Goal: Information Seeking & Learning: Learn about a topic

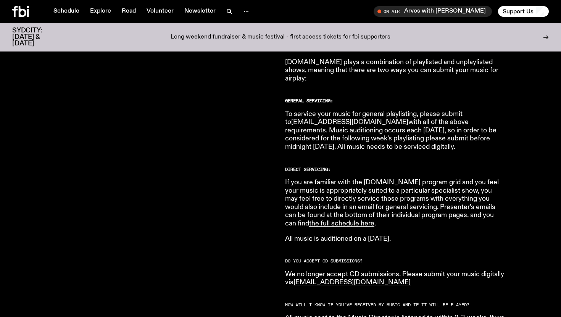
scroll to position [417, 0]
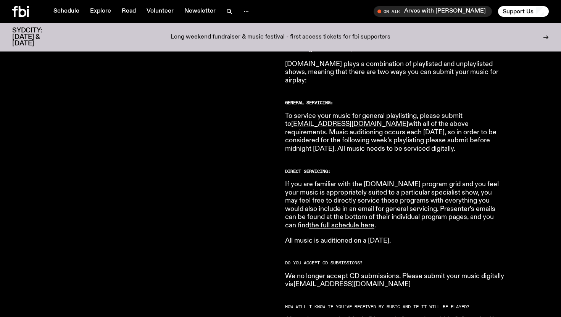
click at [394, 215] on p "If you are familiar with the fbi.radio program grid and you feel your music is …" at bounding box center [395, 206] width 220 height 50
click at [375, 222] on link "the full schedule here" at bounding box center [341, 225] width 65 height 7
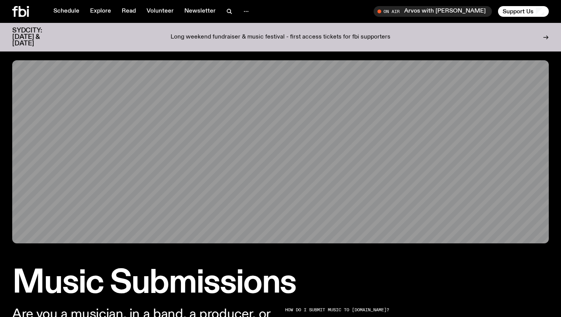
scroll to position [0, 0]
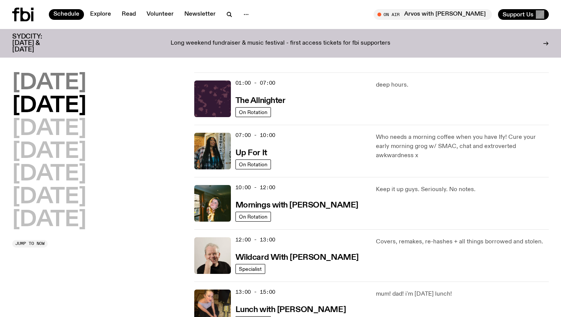
click at [72, 76] on h2 "[DATE]" at bounding box center [49, 83] width 74 height 21
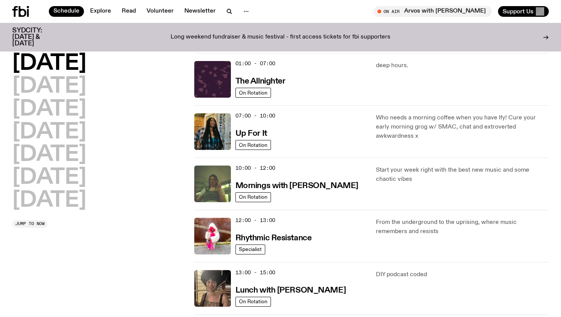
scroll to position [21, 0]
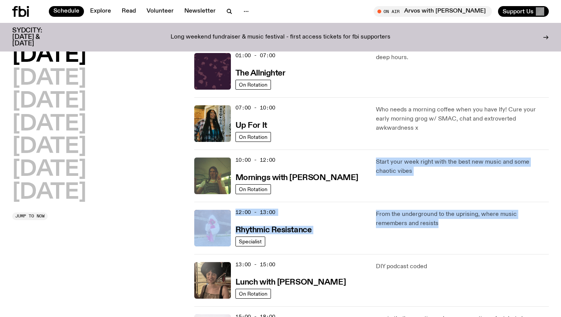
drag, startPoint x: 377, startPoint y: 165, endPoint x: 429, endPoint y: 237, distance: 88.9
click at [429, 237] on div "01:00 - 07:00 The Allnighter On Rotation deep hours. 07:00 - 10:00 Up For It On…" at bounding box center [371, 307] width 355 height 524
click at [429, 237] on div "From the underground to the uprising, where music remembers and resists" at bounding box center [462, 228] width 173 height 37
drag, startPoint x: 441, startPoint y: 229, endPoint x: 373, endPoint y: 160, distance: 97.0
click at [373, 160] on div "01:00 - 07:00 The Allnighter On Rotation deep hours. 07:00 - 10:00 Up For It On…" at bounding box center [371, 307] width 355 height 524
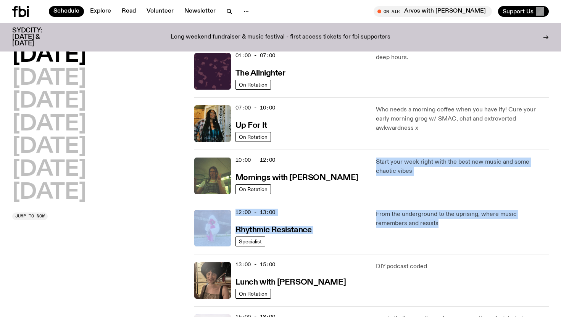
click at [373, 202] on div "10:00 - 12:00 Mornings with Jim Kretschmer On Rotation Start your week right wi…" at bounding box center [371, 228] width 355 height 52
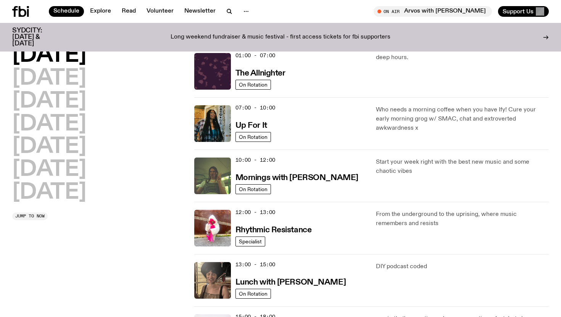
scroll to position [28, 0]
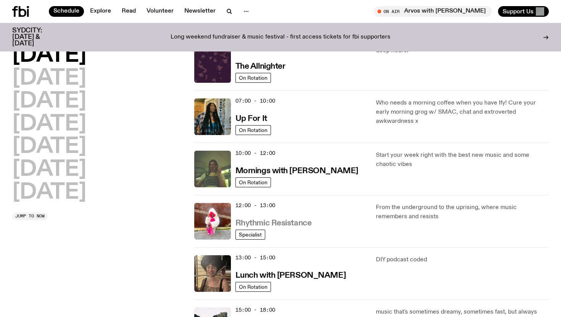
click at [302, 222] on h3 "Rhythmic Resistance" at bounding box center [274, 224] width 76 height 8
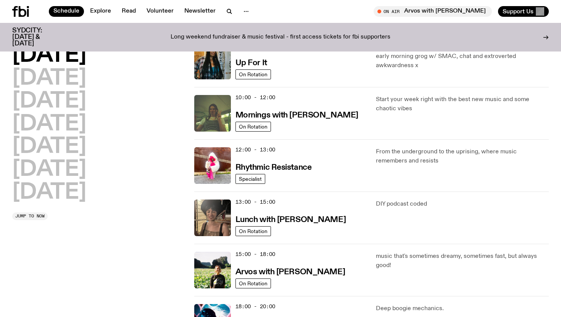
scroll to position [103, 0]
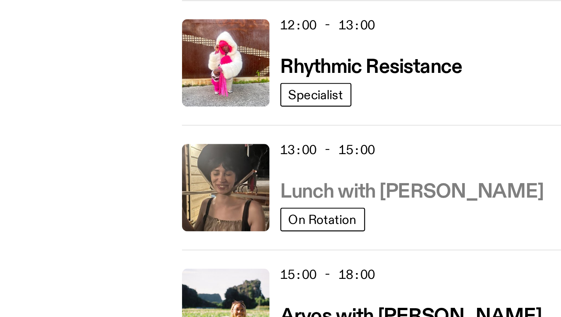
click at [286, 202] on h3 "Lunch with Batoul Hodroj" at bounding box center [291, 201] width 110 height 8
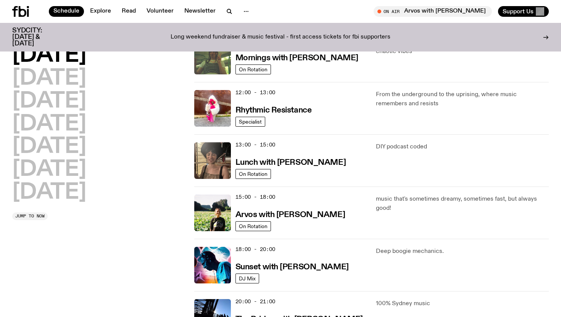
scroll to position [180, 0]
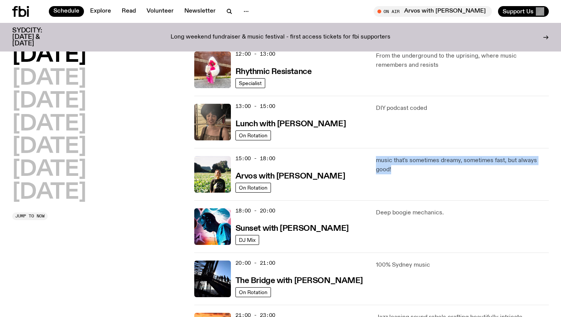
drag, startPoint x: 406, startPoint y: 181, endPoint x: 375, endPoint y: 161, distance: 37.3
click at [375, 201] on div "15:00 - 18:00 Arvos with Bri Kennedy On Rotation music that's sometimes dreamy,…" at bounding box center [371, 227] width 355 height 52
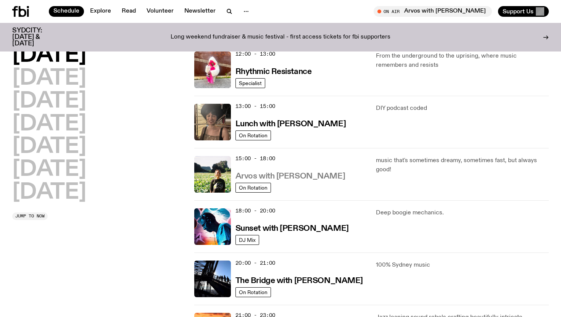
click at [267, 180] on h3 "Arvos with Bri Kennedy" at bounding box center [291, 177] width 110 height 8
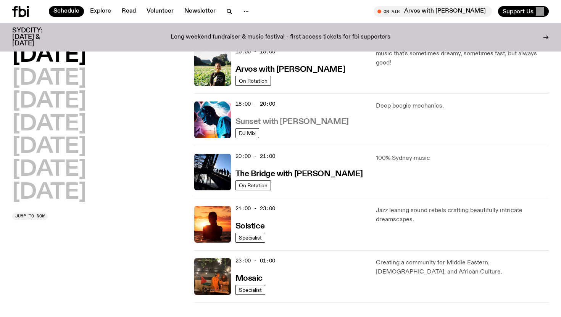
scroll to position [298, 0]
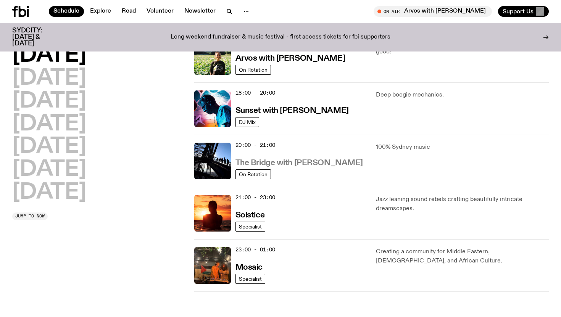
click at [299, 164] on h3 "The Bridge with [PERSON_NAME]" at bounding box center [300, 163] width 128 height 8
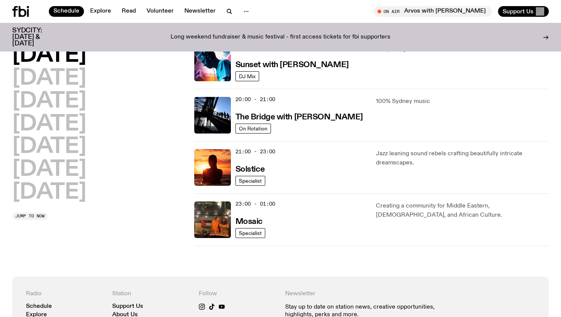
scroll to position [365, 0]
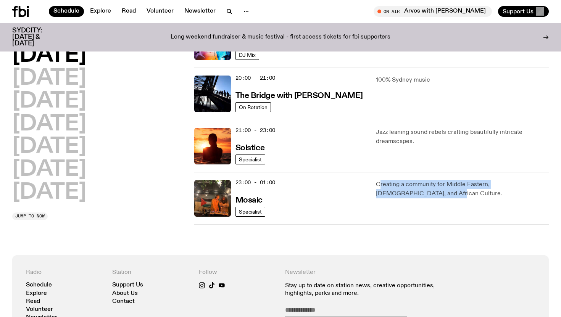
drag, startPoint x: 379, startPoint y: 182, endPoint x: 402, endPoint y: 198, distance: 27.8
click at [402, 198] on p "Creating a community for Middle Eastern, Asian, and African Culture." at bounding box center [462, 189] width 173 height 18
click at [402, 207] on div "Creating a community for Middle Eastern, Asian, and African Culture." at bounding box center [462, 198] width 173 height 37
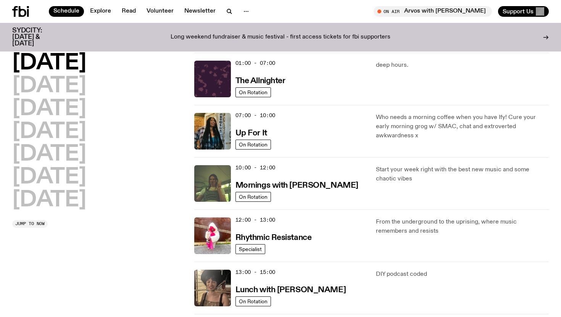
scroll to position [0, 0]
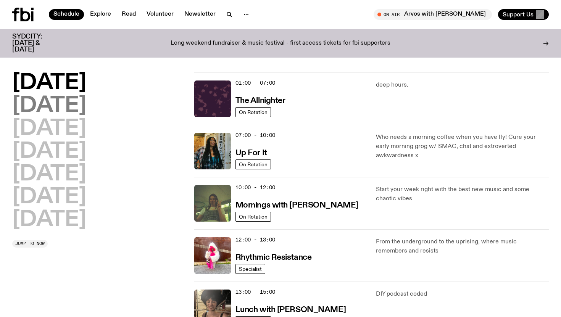
click at [60, 99] on h2 "Tuesday" at bounding box center [49, 105] width 74 height 21
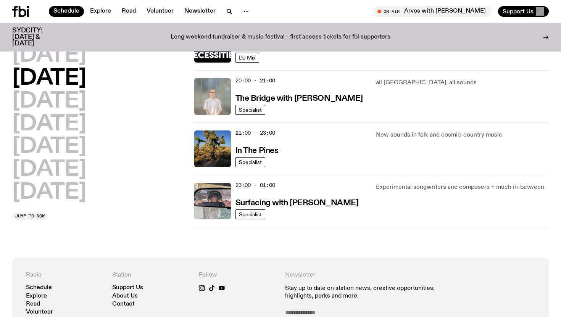
scroll to position [371, 0]
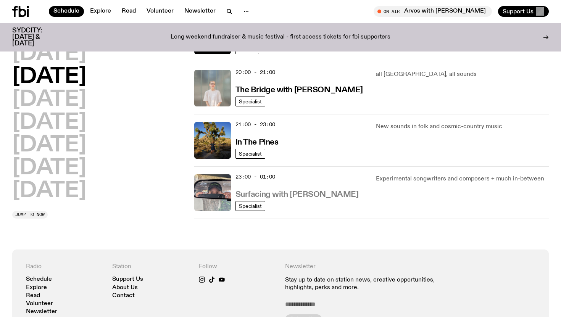
click at [306, 197] on h3 "Surfacing with Luke M de Zilva" at bounding box center [297, 195] width 123 height 8
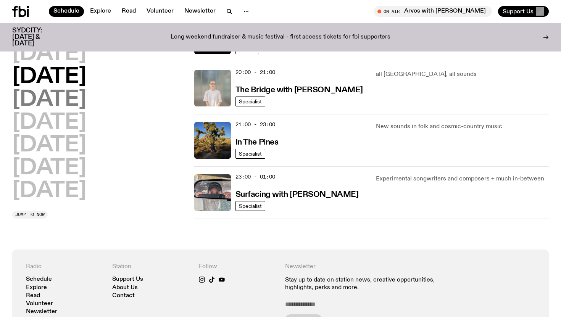
click at [64, 103] on h2 "Wednesday" at bounding box center [49, 99] width 74 height 21
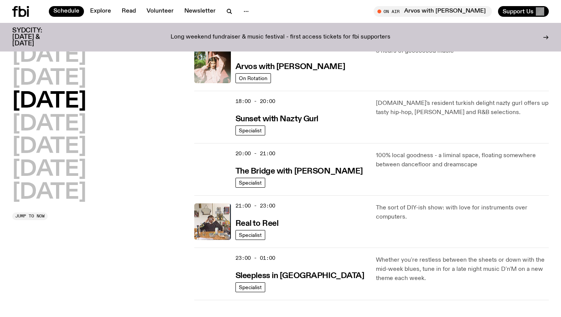
scroll to position [295, 0]
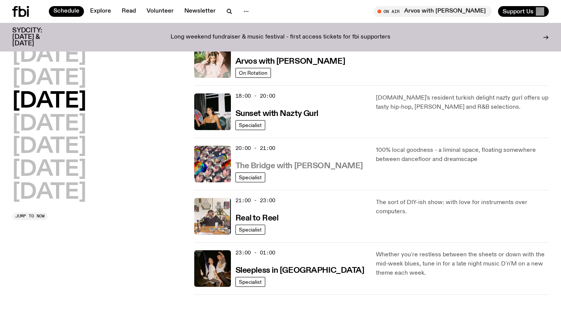
click at [318, 166] on h3 "The Bridge with [PERSON_NAME]" at bounding box center [300, 166] width 128 height 8
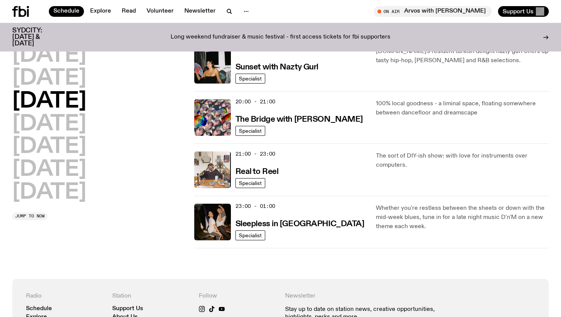
scroll to position [356, 0]
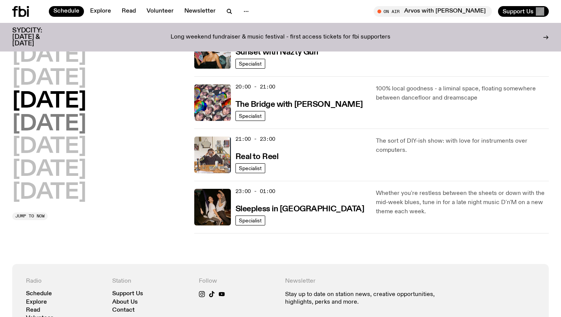
click at [86, 132] on h2 "Thursday" at bounding box center [49, 124] width 74 height 21
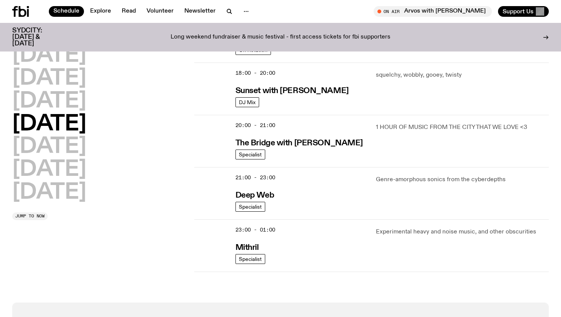
scroll to position [333, 0]
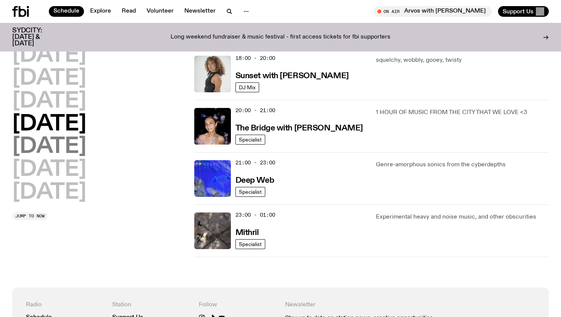
click at [73, 142] on h2 "Friday" at bounding box center [49, 146] width 74 height 21
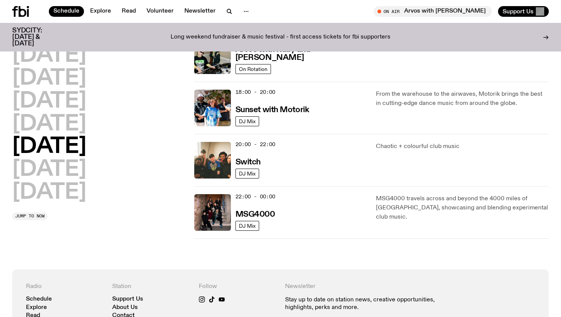
scroll to position [319, 0]
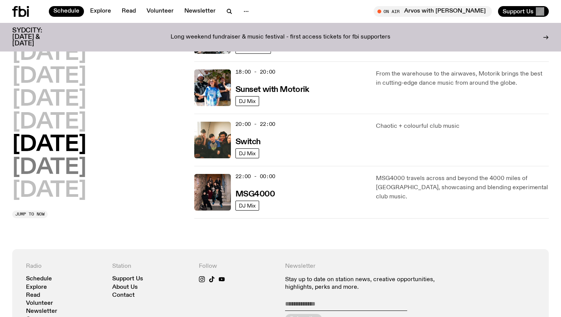
click at [86, 171] on h2 "Saturday" at bounding box center [49, 167] width 74 height 21
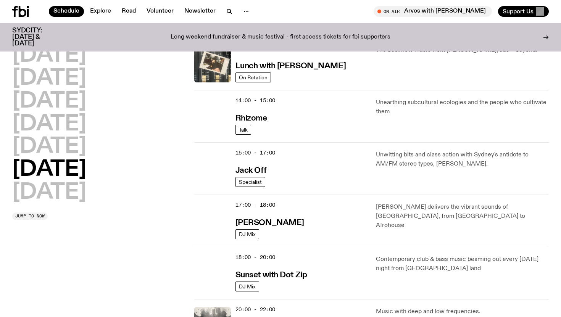
scroll to position [291, 0]
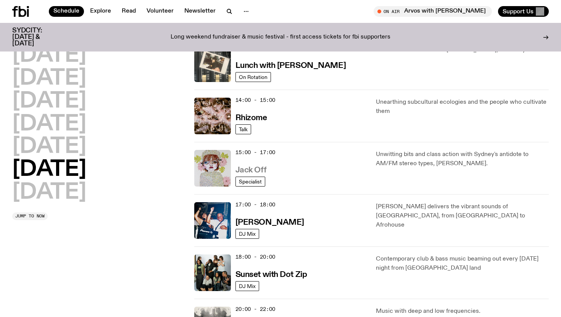
click at [249, 172] on h3 "Jack Off" at bounding box center [251, 171] width 31 height 8
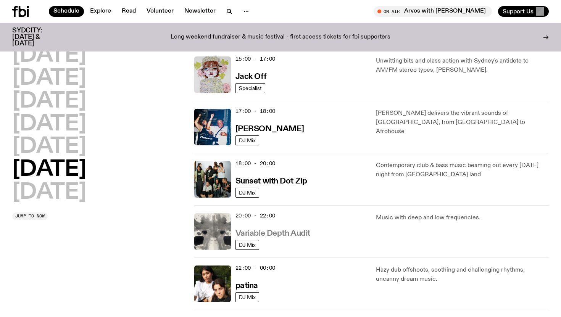
click at [298, 234] on h3 "Variable Depth Audit" at bounding box center [273, 234] width 75 height 8
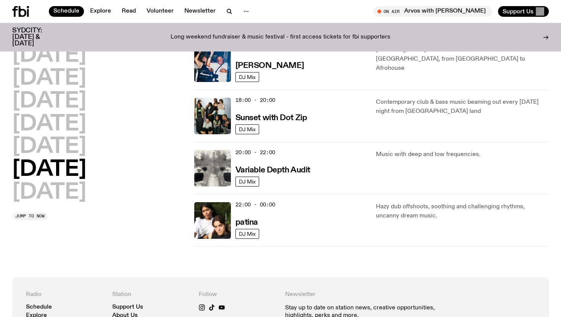
scroll to position [448, 0]
click at [248, 221] on h3 "patina" at bounding box center [247, 222] width 23 height 8
click at [74, 194] on h2 "Sunday" at bounding box center [49, 192] width 74 height 21
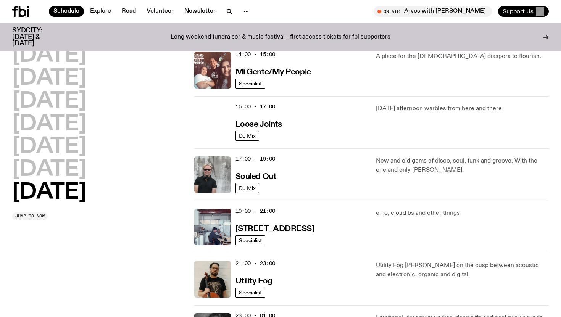
scroll to position [409, 0]
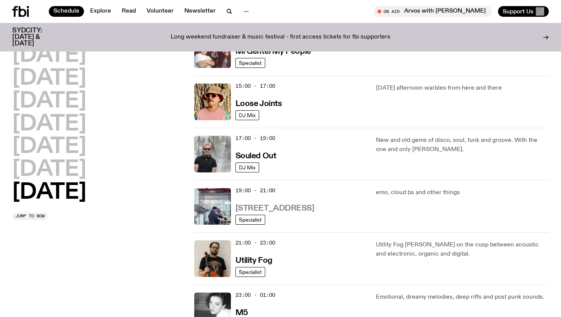
click at [279, 207] on h3 "704 W HIGH ST" at bounding box center [275, 209] width 79 height 8
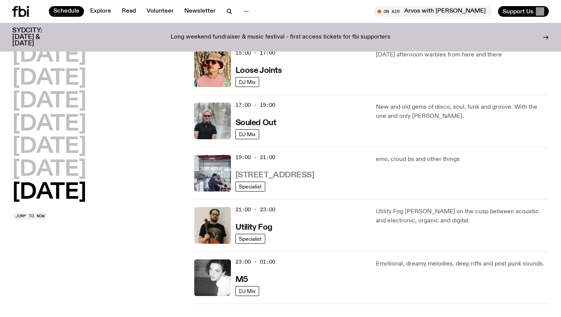
scroll to position [456, 0]
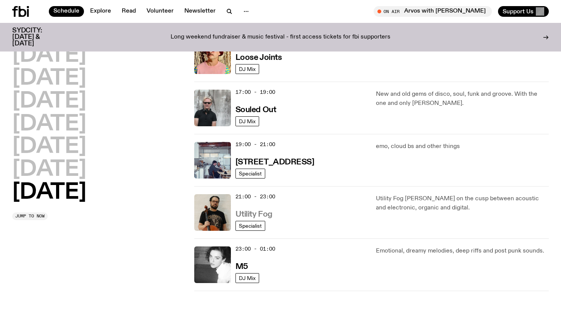
click at [261, 212] on h3 "Utility Fog" at bounding box center [254, 215] width 37 height 8
click at [242, 269] on h3 "M5" at bounding box center [242, 267] width 13 height 8
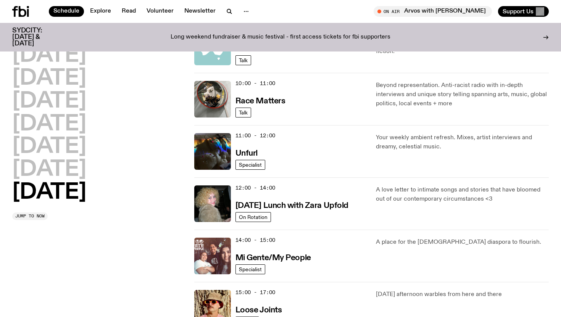
scroll to position [201, 0]
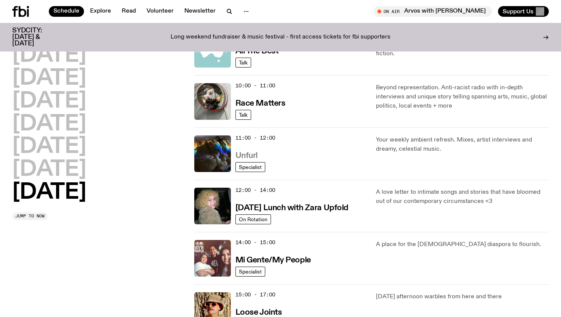
click at [249, 154] on h3 "Unfurl" at bounding box center [247, 156] width 22 height 8
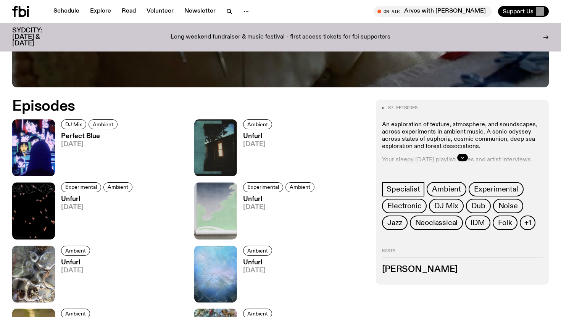
scroll to position [323, 0]
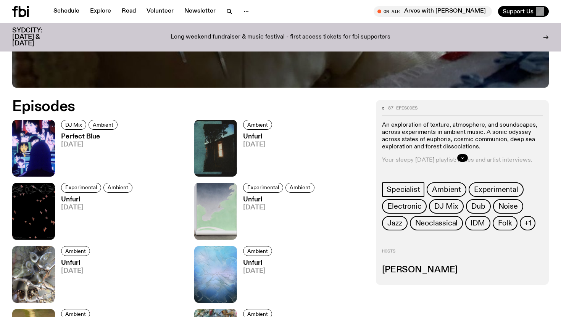
click at [476, 155] on div at bounding box center [462, 158] width 161 height 24
click at [459, 156] on button "button" at bounding box center [463, 158] width 11 height 8
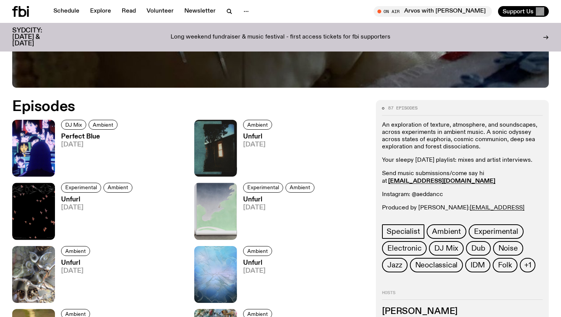
scroll to position [328, 0]
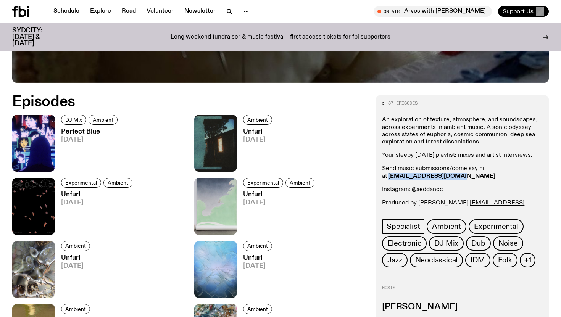
drag, startPoint x: 470, startPoint y: 176, endPoint x: 390, endPoint y: 178, distance: 80.3
click at [390, 178] on p "Send music submissions/come say hi at aeddan.c@fbiradio.com" at bounding box center [462, 172] width 161 height 15
copy strong "aeddan.c@fbiradio.com"
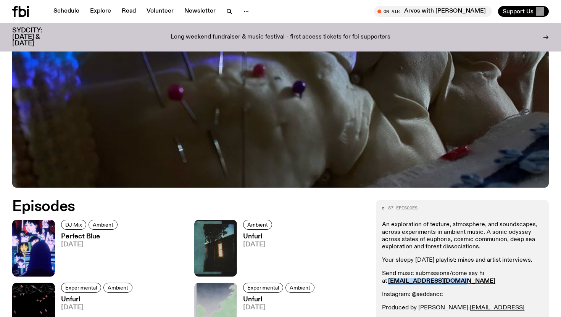
scroll to position [364, 0]
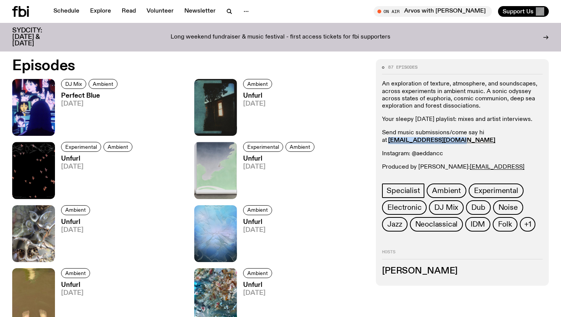
click at [86, 93] on h3 "Perfect Blue" at bounding box center [90, 96] width 59 height 6
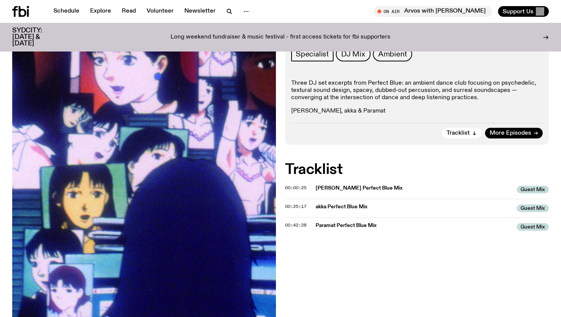
scroll to position [130, 0]
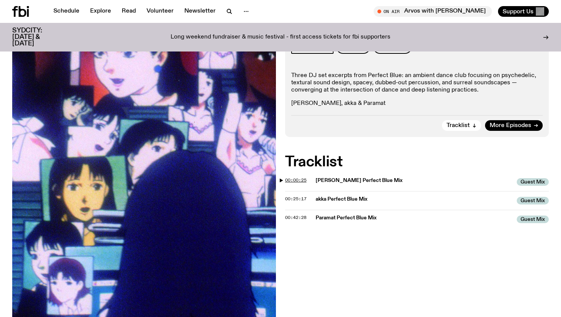
click at [290, 179] on span "00:00:25" at bounding box center [295, 180] width 21 height 6
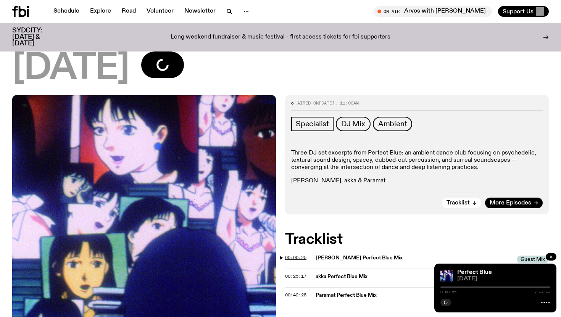
scroll to position [52, 0]
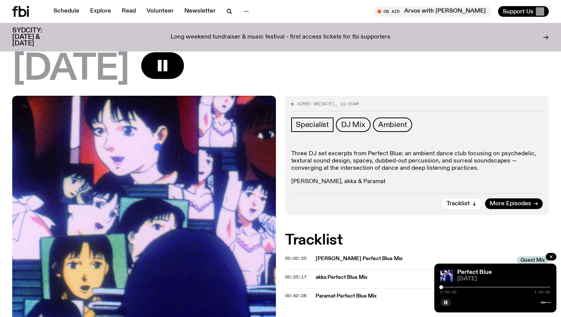
click at [451, 288] on div at bounding box center [496, 288] width 110 height 2
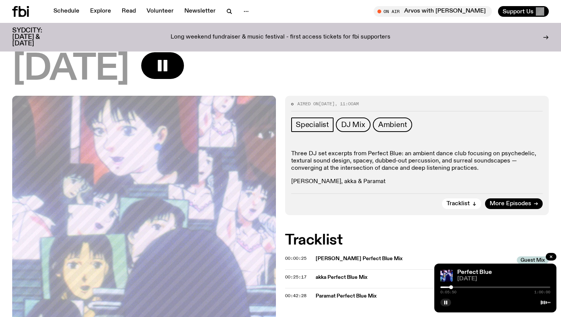
click at [469, 288] on div at bounding box center [496, 288] width 110 height 2
click at [493, 287] on div at bounding box center [496, 288] width 110 height 2
click at [522, 287] on div at bounding box center [496, 288] width 110 height 2
click at [539, 287] on div at bounding box center [496, 288] width 110 height 2
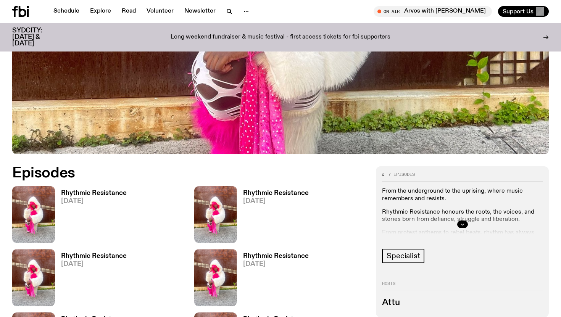
scroll to position [256, 0]
click at [467, 225] on button "button" at bounding box center [463, 225] width 11 height 8
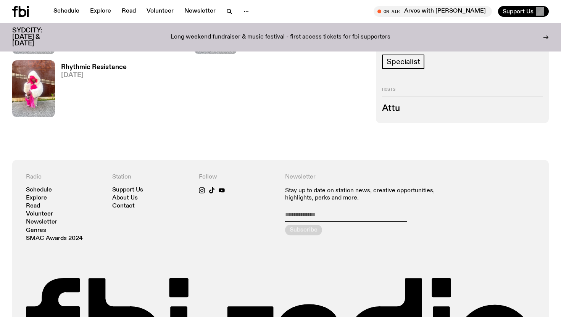
scroll to position [562, 0]
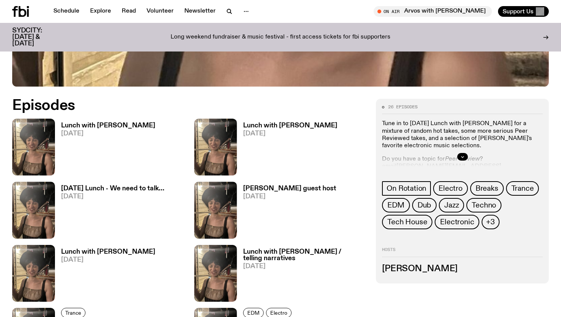
scroll to position [354, 0]
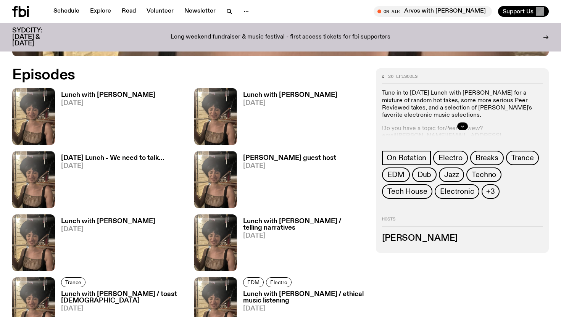
click at [470, 114] on p "Tune in to Monday Lunch with Batoul Hodroj for a mixture of random hot takes, s…" at bounding box center [462, 104] width 161 height 29
click at [464, 123] on button "button" at bounding box center [463, 127] width 11 height 8
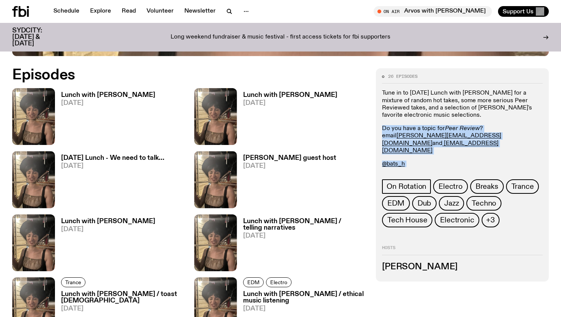
drag, startPoint x: 382, startPoint y: 124, endPoint x: 470, endPoint y: 167, distance: 97.5
click at [470, 167] on div "Tune in to Monday Lunch with Batoul Hodroj for a mixture of random hot takes, s…" at bounding box center [462, 129] width 161 height 78
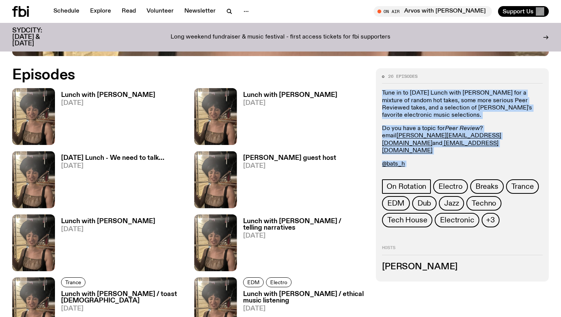
drag, startPoint x: 486, startPoint y: 167, endPoint x: 383, endPoint y: 91, distance: 128.3
click at [383, 91] on div "Tune in to Monday Lunch with Batoul Hodroj for a mixture of random hot takes, s…" at bounding box center [462, 129] width 161 height 78
click at [383, 91] on p "Tune in to Monday Lunch with Batoul Hodroj for a mixture of random hot takes, s…" at bounding box center [462, 104] width 161 height 29
drag, startPoint x: 380, startPoint y: 91, endPoint x: 453, endPoint y: 168, distance: 105.6
click at [453, 168] on div "26 episodes Tune in to Monday Lunch with Batoul Hodroj for a mixture of random …" at bounding box center [462, 175] width 173 height 214
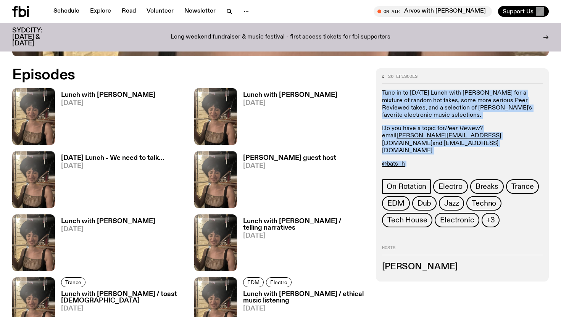
click at [453, 168] on div "26 episodes Tune in to Monday Lunch with Batoul Hodroj for a mixture of random …" at bounding box center [462, 150] width 161 height 153
drag, startPoint x: 477, startPoint y: 168, endPoint x: 381, endPoint y: 89, distance: 124.8
click at [381, 89] on div "26 episodes Tune in to Monday Lunch with Batoul Hodroj for a mixture of random …" at bounding box center [462, 175] width 173 height 214
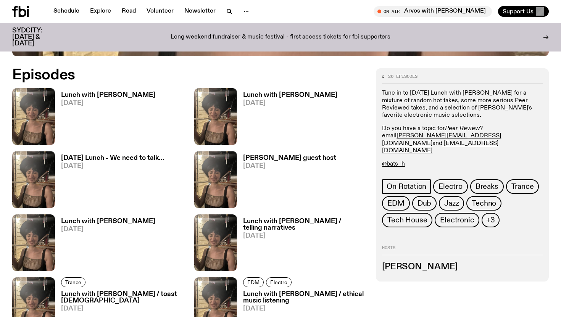
click at [398, 97] on p "Tune in to Monday Lunch with Batoul Hodroj for a mixture of random hot takes, s…" at bounding box center [462, 104] width 161 height 29
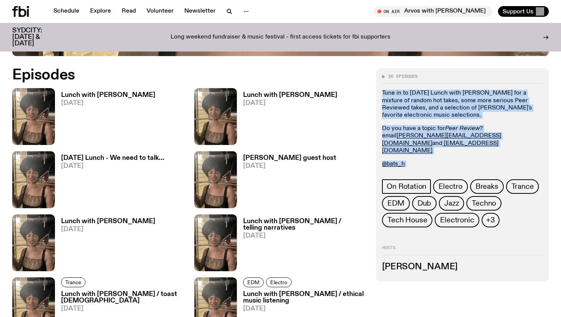
drag, startPoint x: 379, startPoint y: 91, endPoint x: 457, endPoint y: 165, distance: 108.1
click at [457, 165] on div "26 episodes Tune in to Monday Lunch with Batoul Hodroj for a mixture of random …" at bounding box center [462, 175] width 173 height 214
click at [457, 174] on p "@_.synergy.___" at bounding box center [462, 177] width 161 height 7
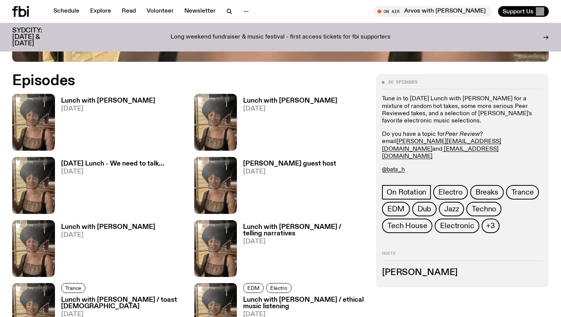
scroll to position [393, 0]
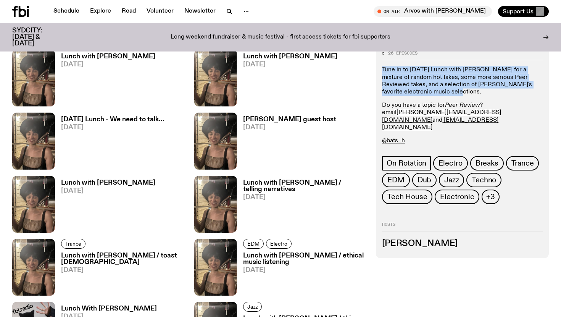
drag, startPoint x: 382, startPoint y: 70, endPoint x: 420, endPoint y: 96, distance: 45.6
click at [420, 96] on p "Tune in to Monday Lunch with Batoul Hodroj for a mixture of random hot takes, s…" at bounding box center [462, 81] width 161 height 29
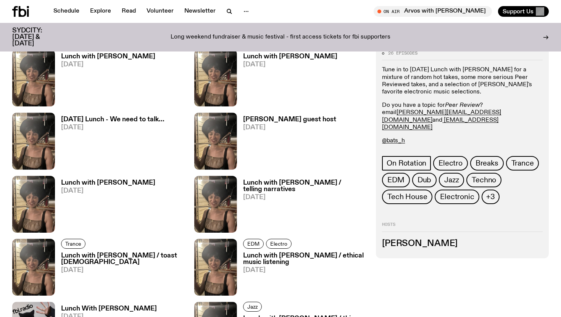
click at [420, 96] on div "Tune in to Monday Lunch with Batoul Hodroj for a mixture of random hot takes, s…" at bounding box center [462, 113] width 161 height 92
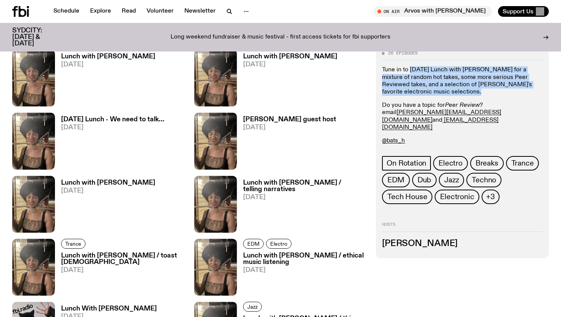
drag, startPoint x: 441, startPoint y: 96, endPoint x: 412, endPoint y: 73, distance: 37.5
click at [412, 73] on div "Tune in to Monday Lunch with Batoul Hodroj for a mixture of random hot takes, s…" at bounding box center [462, 113] width 161 height 92
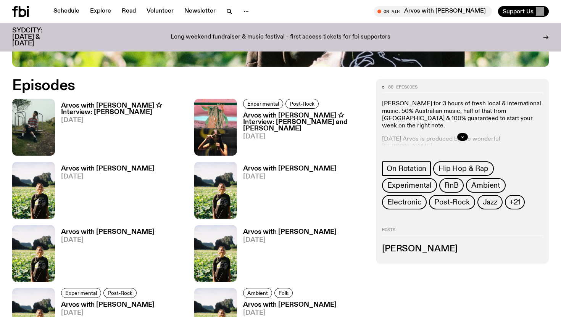
scroll to position [327, 0]
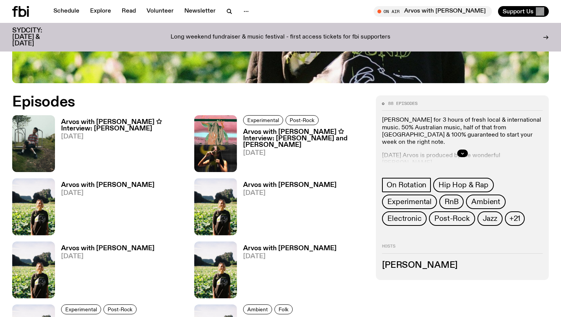
click at [471, 158] on div at bounding box center [462, 153] width 161 height 24
click at [460, 154] on button "button" at bounding box center [463, 154] width 11 height 8
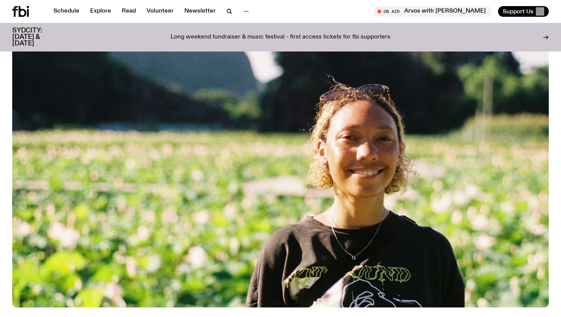
scroll to position [103, 0]
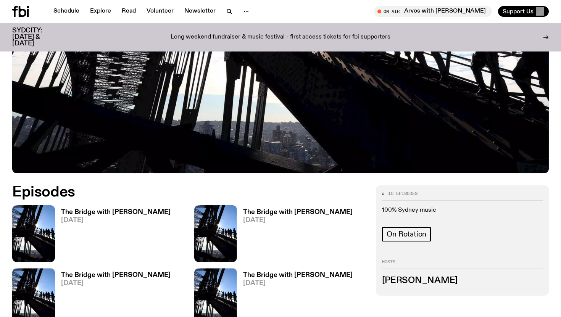
scroll to position [343, 0]
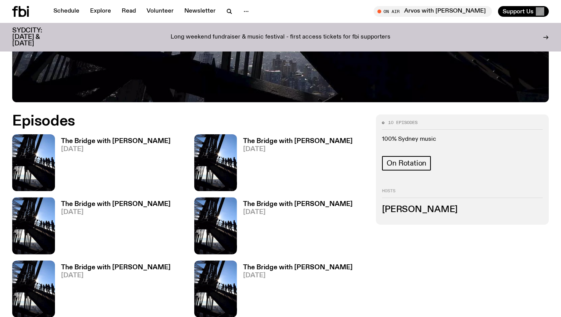
drag, startPoint x: 444, startPoint y: 174, endPoint x: 367, endPoint y: 85, distance: 117.0
click at [367, 115] on div "10 episodes 100% Sydney music On Rotation Hosts [PERSON_NAME] Episodes The Brid…" at bounding box center [280, 283] width 561 height 336
drag, startPoint x: 353, startPoint y: 83, endPoint x: 449, endPoint y: 185, distance: 140.3
click at [449, 185] on div "10 episodes 100% Sydney music On Rotation Hosts [PERSON_NAME] Episodes The Brid…" at bounding box center [280, 283] width 561 height 336
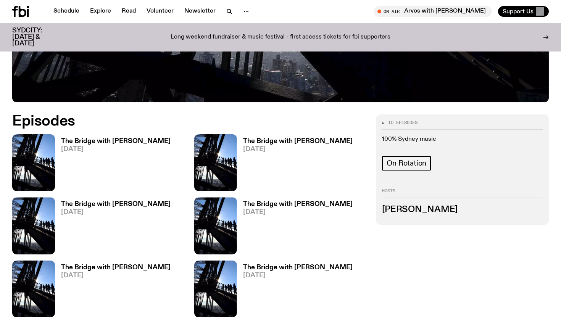
click at [449, 185] on div "10 episodes 100% Sydney music On Rotation Hosts [PERSON_NAME]" at bounding box center [462, 170] width 173 height 110
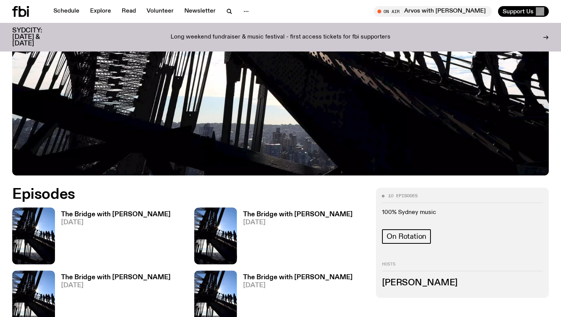
scroll to position [6, 0]
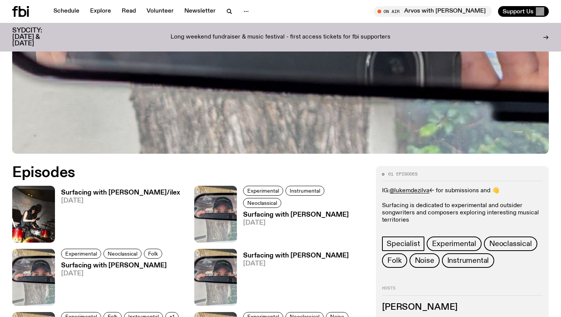
scroll to position [243, 0]
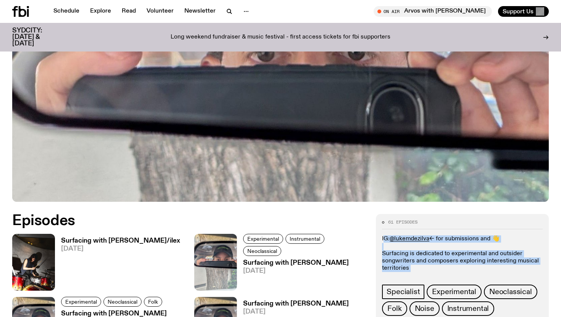
drag, startPoint x: 451, startPoint y: 241, endPoint x: 375, endPoint y: 196, distance: 89.0
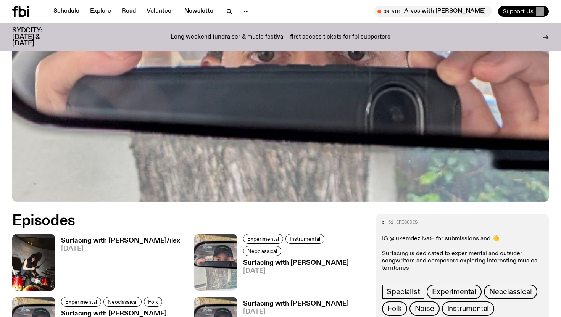
click at [414, 236] on p "IG: @lukemdezilva <- for submissions and 👋 Surfacing is dedicated to experiment…" at bounding box center [462, 254] width 161 height 37
click at [401, 236] on link "@lukemdezilva" at bounding box center [410, 239] width 40 height 6
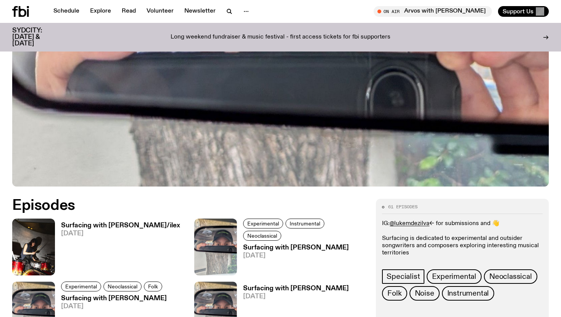
scroll to position [259, 0]
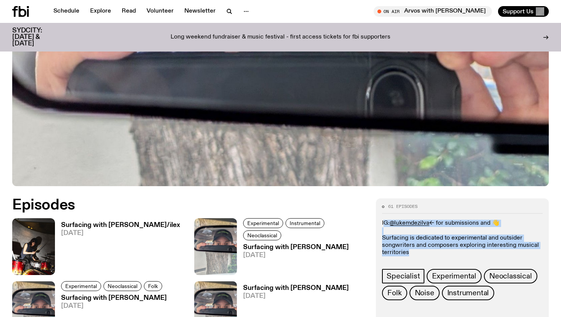
drag, startPoint x: 435, startPoint y: 220, endPoint x: 376, endPoint y: 187, distance: 67.6
click at [376, 199] on div "61 episodes IG: @lukemdezilva <- for submissions and 👋 Surfacing is dedicated t…" at bounding box center [462, 277] width 173 height 156
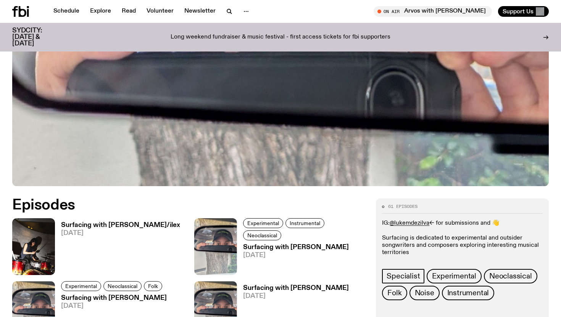
click at [398, 222] on p "IG: @lukemdezilva <- for submissions and 👋 Surfacing is dedicated to experiment…" at bounding box center [462, 238] width 161 height 37
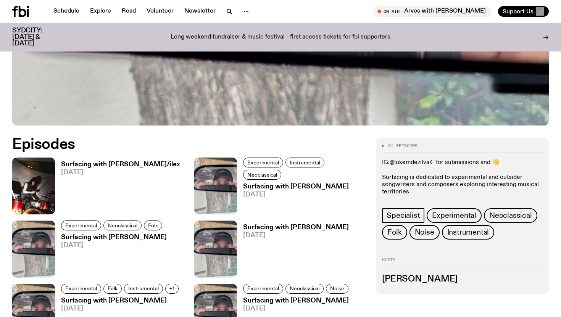
scroll to position [371, 0]
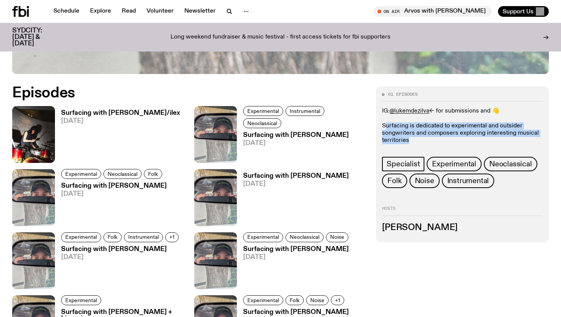
drag, startPoint x: 420, startPoint y: 108, endPoint x: 385, endPoint y: 91, distance: 39.0
click at [385, 108] on p "IG: @lukemdezilva <- for submissions and 👋 Surfacing is dedicated to experiment…" at bounding box center [462, 126] width 161 height 37
drag, startPoint x: 380, startPoint y: 89, endPoint x: 419, endPoint y: 107, distance: 43.1
click at [419, 107] on div "61 episodes IG: @lukemdezilva <- for submissions and 👋 Surfacing is dedicated t…" at bounding box center [462, 164] width 173 height 156
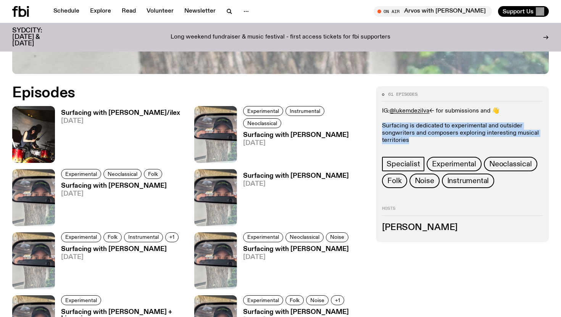
click at [419, 108] on p "IG: @lukemdezilva <- for submissions and 👋 Surfacing is dedicated to experiment…" at bounding box center [462, 126] width 161 height 37
drag, startPoint x: 429, startPoint y: 107, endPoint x: 389, endPoint y: 91, distance: 43.0
click at [389, 108] on p "IG: @lukemdezilva <- for submissions and 👋 Surfacing is dedicated to experiment…" at bounding box center [462, 126] width 161 height 37
drag, startPoint x: 418, startPoint y: 106, endPoint x: 383, endPoint y: 90, distance: 38.6
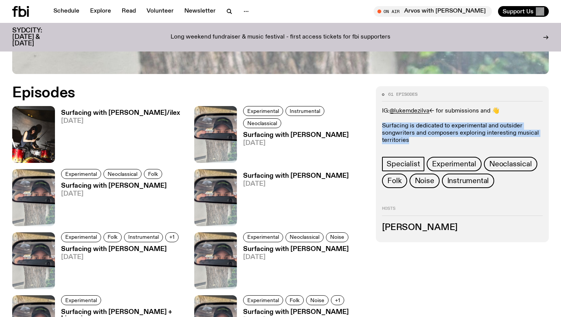
click at [383, 108] on p "IG: @lukemdezilva <- for submissions and 👋 Surfacing is dedicated to experiment…" at bounding box center [462, 126] width 161 height 37
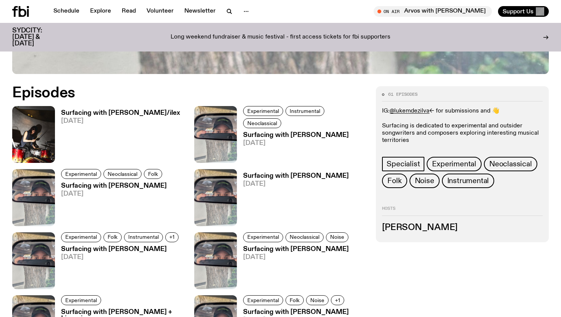
click at [377, 90] on div "61 episodes IG: @lukemdezilva <- for submissions and 👋 Surfacing is dedicated t…" at bounding box center [462, 164] width 173 height 156
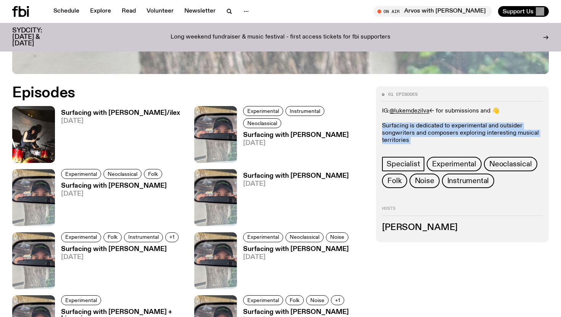
drag, startPoint x: 377, startPoint y: 91, endPoint x: 423, endPoint y: 115, distance: 51.9
click at [423, 115] on div "61 episodes IG: @lukemdezilva <- for submissions and 👋 Surfacing is dedicated t…" at bounding box center [462, 164] width 173 height 156
click at [423, 115] on div "61 episodes IG: @lukemdezilva <- for submissions and 👋 Surfacing is dedicated t…" at bounding box center [462, 140] width 161 height 96
drag, startPoint x: 449, startPoint y: 110, endPoint x: 377, endPoint y: 88, distance: 74.8
click at [377, 88] on div "61 episodes IG: @lukemdezilva <- for submissions and 👋 Surfacing is dedicated t…" at bounding box center [462, 164] width 173 height 156
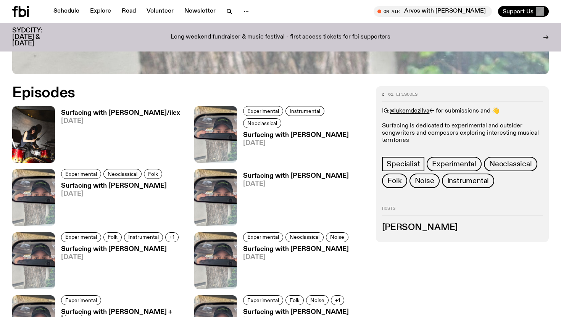
click at [385, 108] on p "IG: @lukemdezilva <- for submissions and 👋 Surfacing is dedicated to experiment…" at bounding box center [462, 126] width 161 height 37
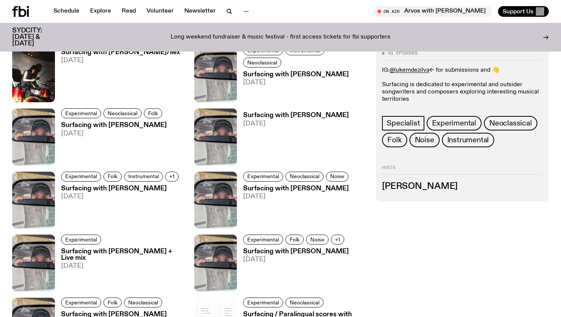
scroll to position [431, 0]
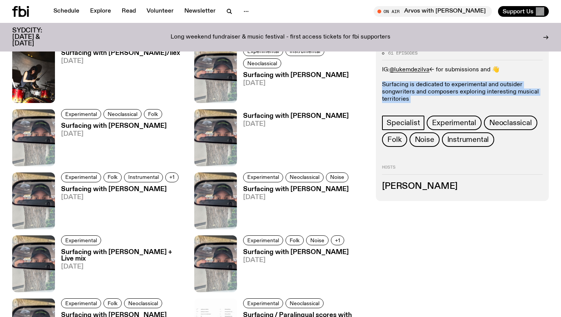
drag, startPoint x: 382, startPoint y: 86, endPoint x: 421, endPoint y: 104, distance: 42.2
click at [421, 104] on div "61 episodes IG: @lukemdezilva <- for submissions and 👋 Surfacing is dedicated t…" at bounding box center [462, 99] width 161 height 96
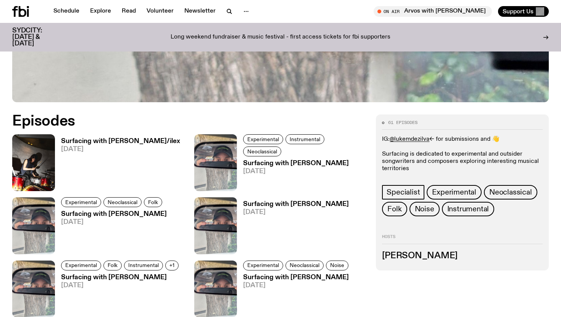
scroll to position [343, 0]
click at [42, 134] on img at bounding box center [33, 162] width 43 height 57
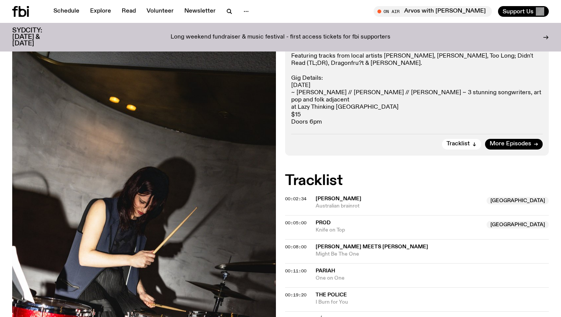
scroll to position [223, 0]
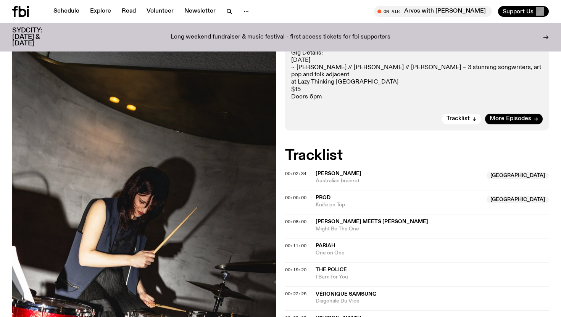
click at [290, 171] on span "00:02:34" at bounding box center [295, 174] width 21 height 6
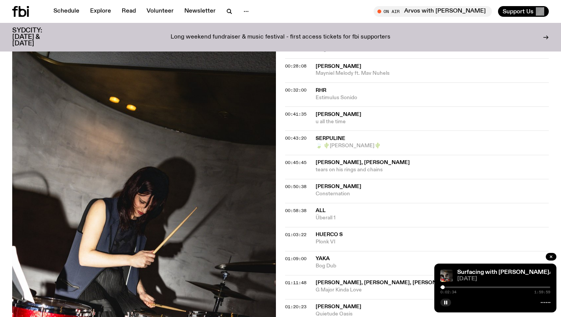
scroll to position [496, 0]
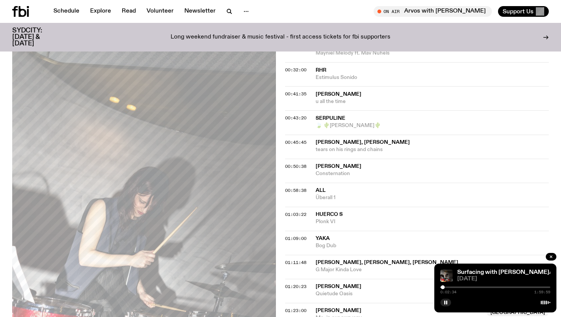
click at [479, 287] on div at bounding box center [496, 288] width 110 height 2
click at [507, 288] on div at bounding box center [496, 288] width 110 height 2
click at [460, 288] on div "1:12:30 1:59:59" at bounding box center [496, 289] width 110 height 9
click at [444, 301] on icon "button" at bounding box center [446, 303] width 5 height 5
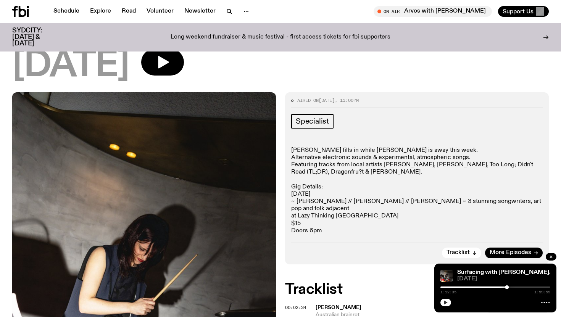
scroll to position [71, 0]
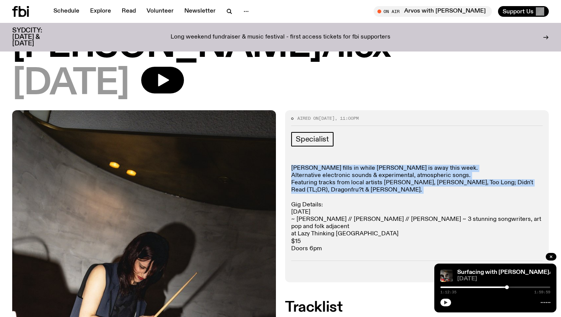
drag, startPoint x: 293, startPoint y: 134, endPoint x: 351, endPoint y: 164, distance: 65.4
click at [351, 165] on p "Holly fills in while Luke is away this week. Alternative electronic sounds & ex…" at bounding box center [417, 209] width 252 height 88
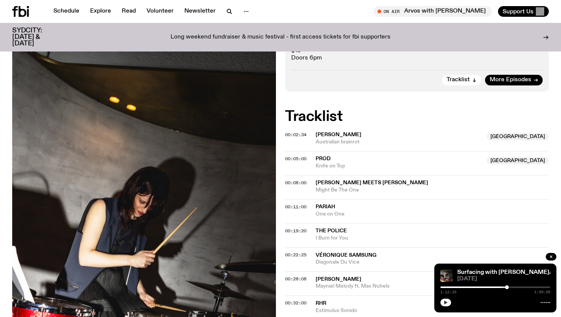
scroll to position [0, 0]
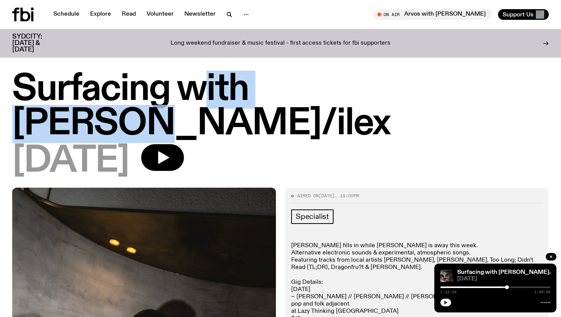
drag, startPoint x: 209, startPoint y: 84, endPoint x: 387, endPoint y: 103, distance: 179.4
click at [386, 101] on h1 "Surfacing with [PERSON_NAME]/ilex" at bounding box center [280, 107] width 537 height 69
click at [387, 103] on h1 "Surfacing with [PERSON_NAME]/ilex" at bounding box center [280, 107] width 537 height 69
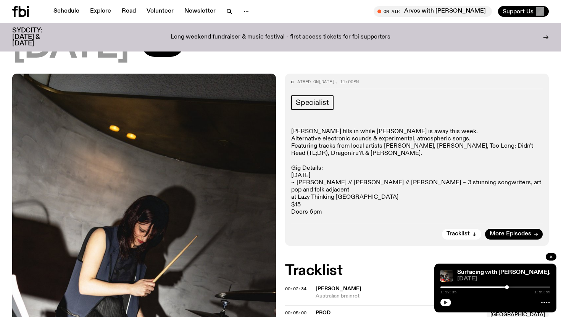
scroll to position [113, 0]
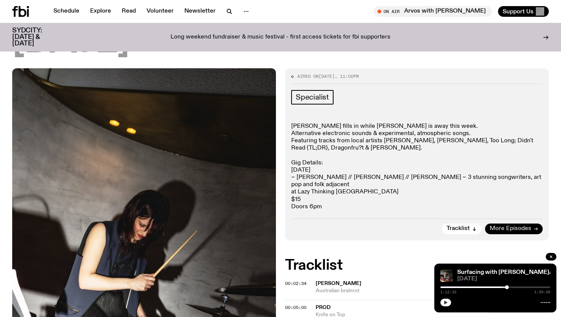
click at [521, 226] on span "More Episodes" at bounding box center [511, 229] width 42 height 6
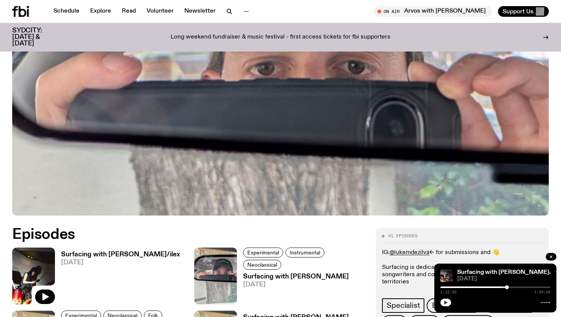
scroll to position [229, 0]
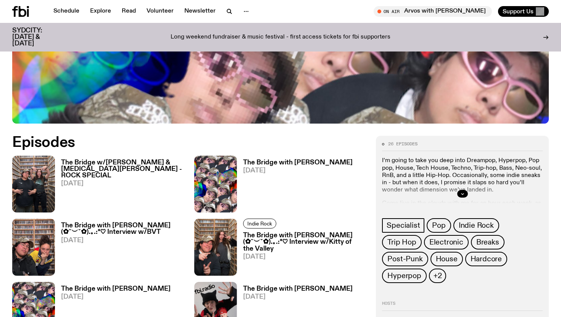
scroll to position [324, 0]
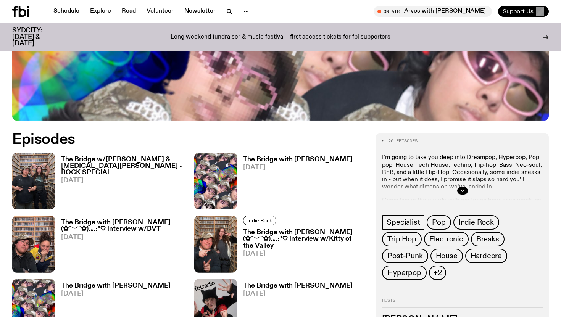
click at [470, 179] on div at bounding box center [462, 191] width 161 height 24
click at [464, 189] on icon "button" at bounding box center [463, 191] width 5 height 5
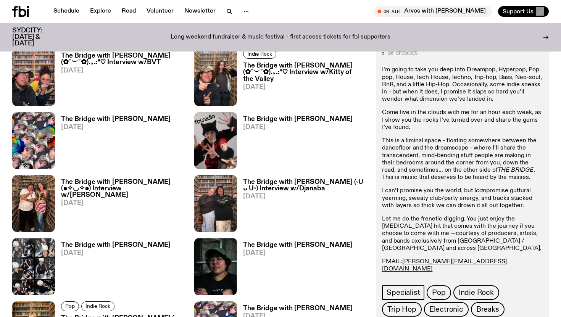
scroll to position [487, 0]
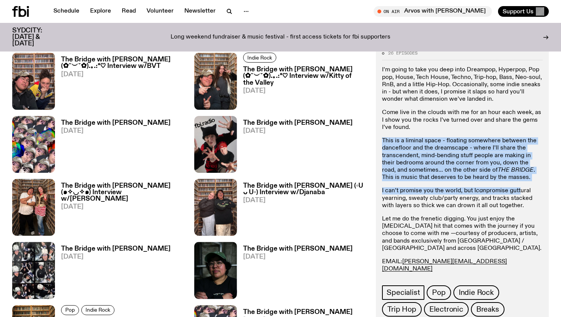
drag, startPoint x: 382, startPoint y: 141, endPoint x: 520, endPoint y: 189, distance: 146.0
click at [520, 189] on div "26 episodes I’m going to take you deep into Dreampop, Hyperpop, Pop pop, House,…" at bounding box center [462, 225] width 173 height 360
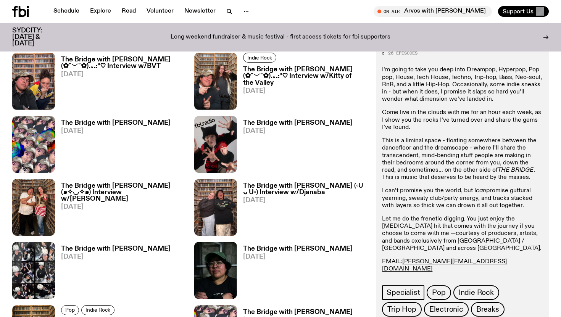
click at [523, 181] on div "I’m going to take you deep into Dreampop, Hyperpop, Pop pop, House, Tech House,…" at bounding box center [462, 177] width 161 height 221
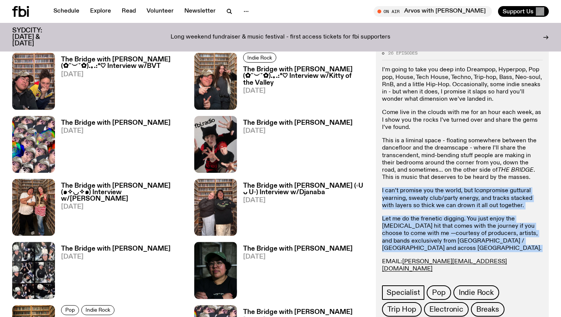
drag, startPoint x: 529, startPoint y: 181, endPoint x: 375, endPoint y: 141, distance: 158.3
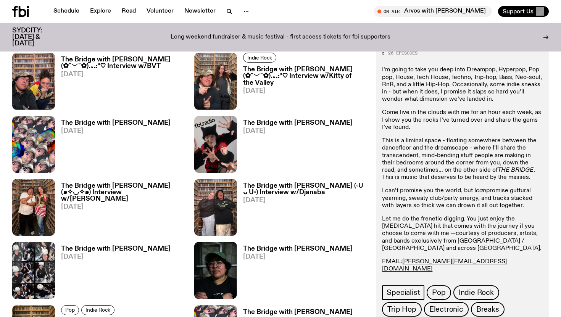
click at [407, 147] on p "This is a liminal space - floating somewhere between the dancefloor and the dre…" at bounding box center [462, 160] width 161 height 44
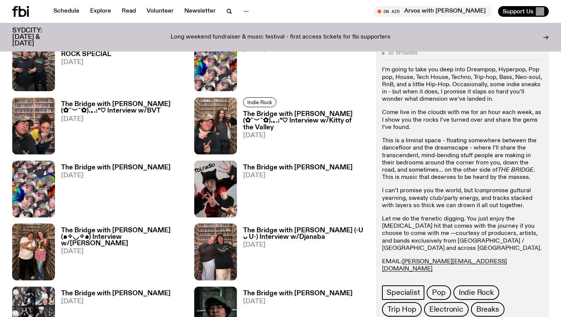
scroll to position [444, 0]
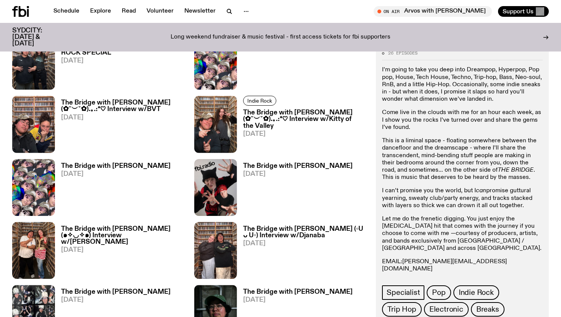
click at [429, 259] on link "[PERSON_NAME][EMAIL_ADDRESS][DOMAIN_NAME]" at bounding box center [444, 265] width 125 height 13
drag, startPoint x: 472, startPoint y: 255, endPoint x: 405, endPoint y: 256, distance: 66.9
click at [405, 259] on p "EMAIL: [PERSON_NAME][EMAIL_ADDRESS][DOMAIN_NAME] INSTA: Mama de Leche Text in: …" at bounding box center [462, 273] width 161 height 29
copy link "diana.k@fbiradio.com"
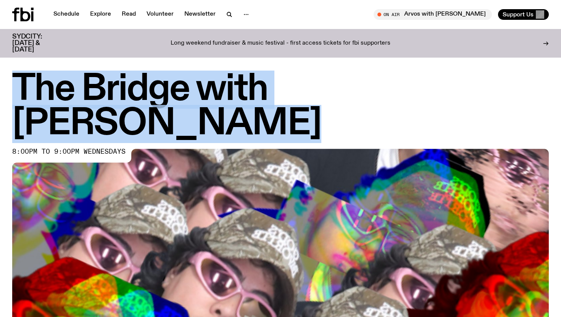
drag, startPoint x: 32, startPoint y: 85, endPoint x: 523, endPoint y: 83, distance: 490.5
click at [523, 83] on h1 "The Bridge with Diana Kalkoul" at bounding box center [280, 107] width 537 height 69
copy h1 "The Bridge with Diana Kalkoul"
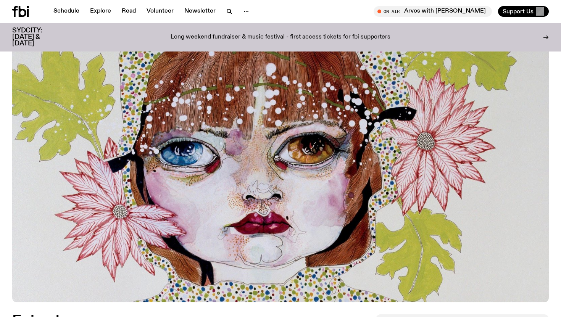
scroll to position [309, 0]
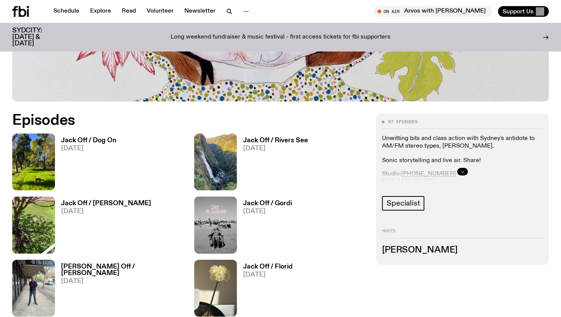
click at [467, 171] on button "button" at bounding box center [463, 172] width 11 height 8
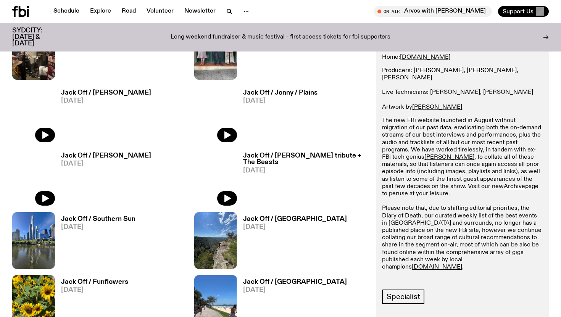
scroll to position [1111, 0]
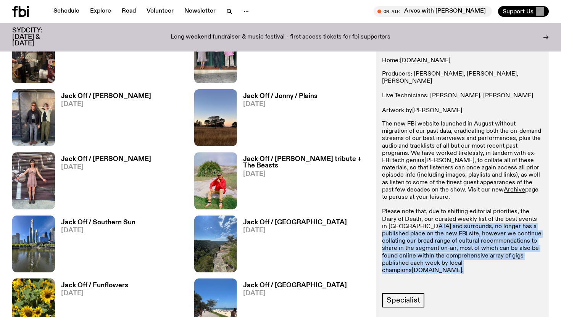
drag, startPoint x: 490, startPoint y: 255, endPoint x: 419, endPoint y: 217, distance: 80.5
click at [419, 217] on p "The new FBi website launched in August without migration of our past data, erad…" at bounding box center [462, 198] width 161 height 154
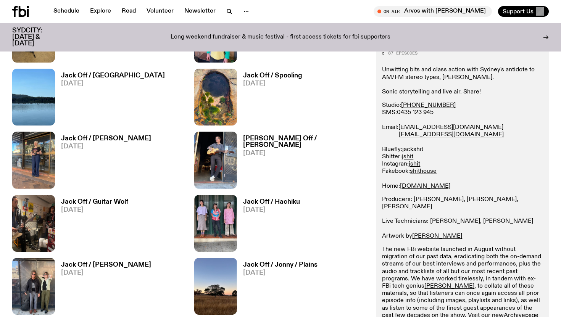
scroll to position [942, 0]
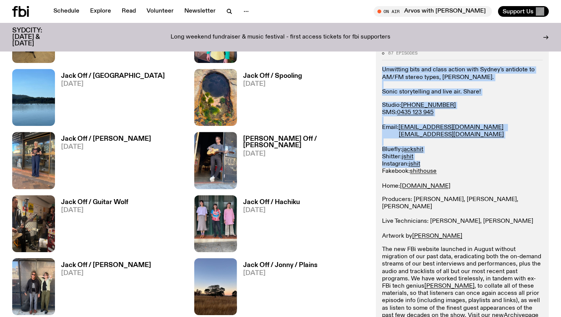
drag, startPoint x: 378, startPoint y: 68, endPoint x: 481, endPoint y: 166, distance: 142.1
click at [481, 166] on div "87 episodes Unwitting bits and class action with Sydney's antidote to AM/FM ste…" at bounding box center [462, 266] width 173 height 443
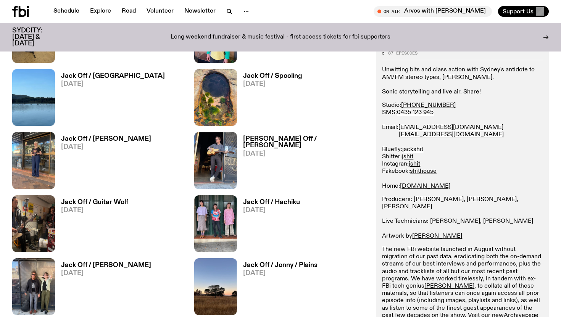
click at [496, 183] on p "Studio: (02) 9030 6945 SMS: 0435 123 945 Email: studio@fbiradio.com jackshit@fb…" at bounding box center [462, 146] width 161 height 88
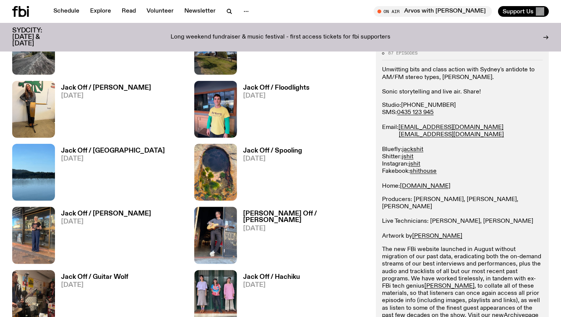
scroll to position [870, 0]
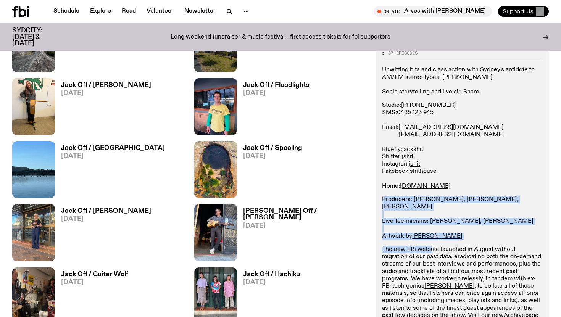
drag, startPoint x: 382, startPoint y: 197, endPoint x: 430, endPoint y: 252, distance: 73.0
click at [430, 251] on div "87 episodes Unwitting bits and class action with Sydney's antidote to AM/FM ste…" at bounding box center [462, 266] width 173 height 443
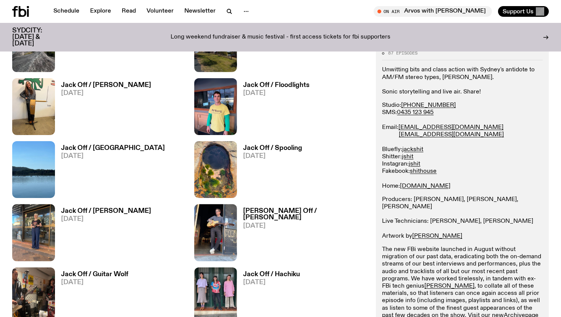
click at [431, 286] on p "The new FBi website launched in August without migration of our past data, erad…" at bounding box center [462, 323] width 161 height 154
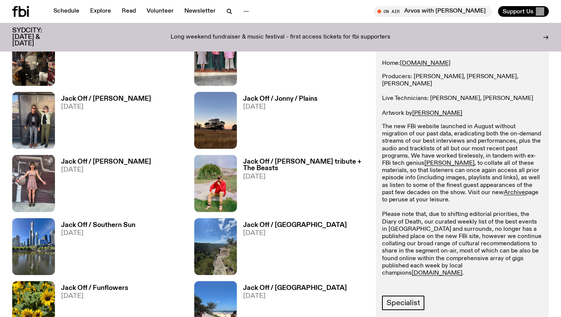
scroll to position [1109, 0]
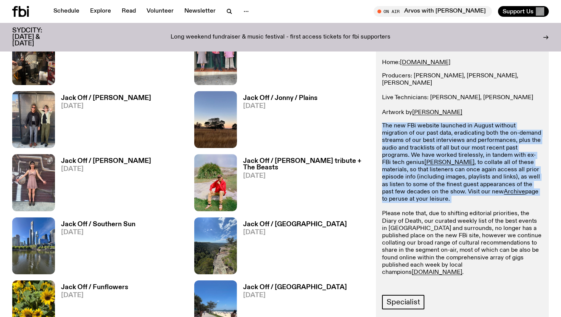
drag, startPoint x: 380, startPoint y: 129, endPoint x: 547, endPoint y: 198, distance: 180.3
click at [547, 198] on div "87 episodes Unwitting bits and class action with Sydney's antidote to AM/FM ste…" at bounding box center [462, 142] width 173 height 443
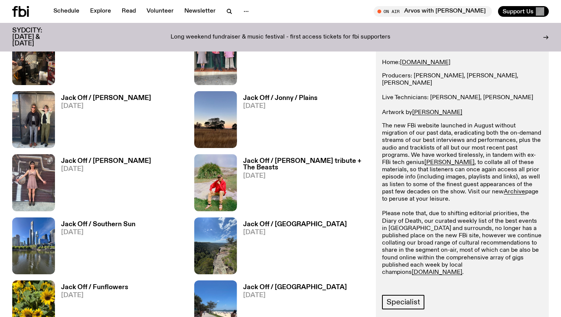
drag, startPoint x: 531, startPoint y: 189, endPoint x: 453, endPoint y: 150, distance: 87.1
click at [453, 150] on p "The new FBi website launched in August without migration of our past data, erad…" at bounding box center [462, 200] width 161 height 154
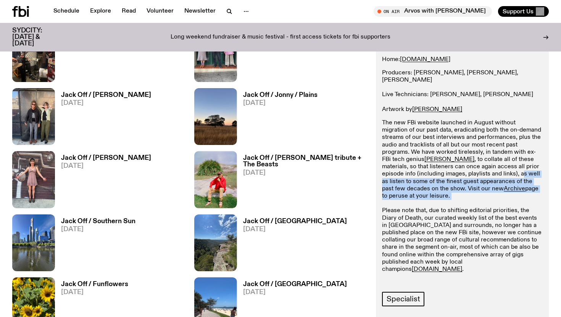
drag, startPoint x: 436, startPoint y: 172, endPoint x: 519, endPoint y: 199, distance: 88.1
click at [519, 199] on p "The new FBi website launched in August without migration of our past data, erad…" at bounding box center [462, 197] width 161 height 154
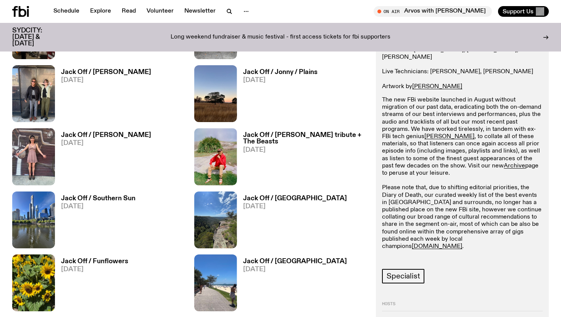
scroll to position [1138, 0]
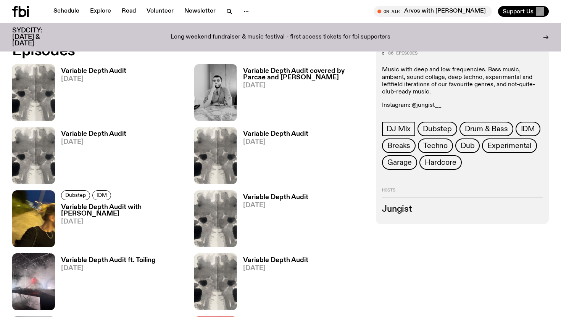
scroll to position [377, 0]
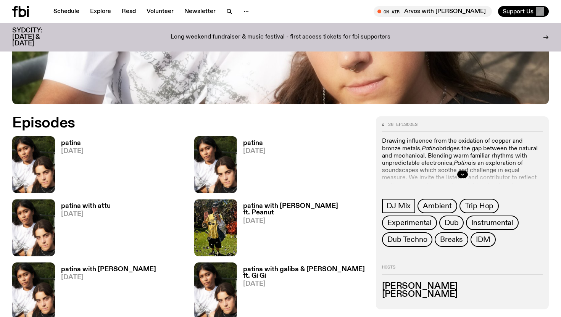
scroll to position [307, 0]
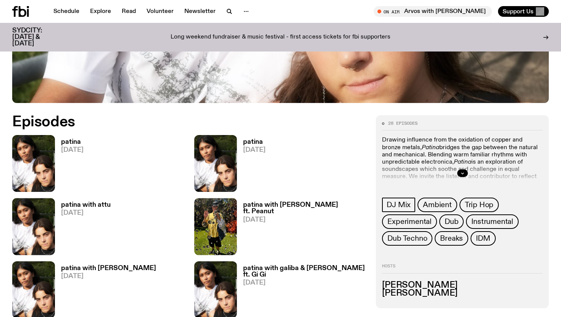
click at [462, 178] on div at bounding box center [462, 173] width 161 height 24
click at [462, 172] on icon "button" at bounding box center [463, 173] width 5 height 5
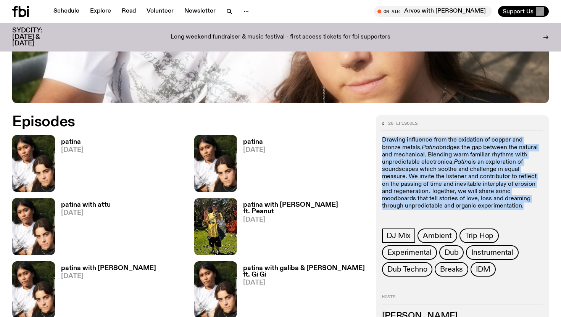
drag, startPoint x: 379, startPoint y: 138, endPoint x: 511, endPoint y: 215, distance: 152.9
click at [511, 215] on div "28 episodes Drawing influence from the oxidation of copper and bronze metals, P…" at bounding box center [462, 227] width 173 height 224
click at [511, 215] on div "Drawing influence from the oxidation of copper and bronze metals, Patina bridge…" at bounding box center [462, 177] width 161 height 80
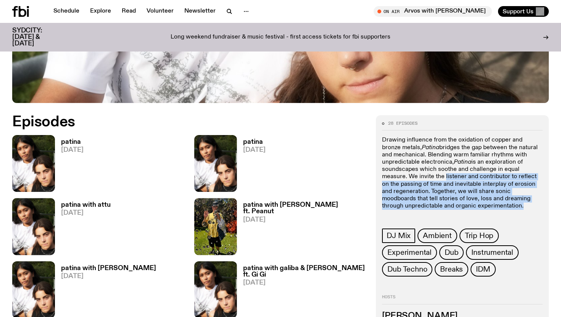
drag, startPoint x: 507, startPoint y: 212, endPoint x: 445, endPoint y: 177, distance: 72.0
click at [445, 177] on div "Drawing influence from the oxidation of copper and bronze metals, Patina bridge…" at bounding box center [462, 177] width 161 height 80
click at [445, 177] on p "Drawing influence from the oxidation of copper and bronze metals, Patina bridge…" at bounding box center [462, 173] width 161 height 73
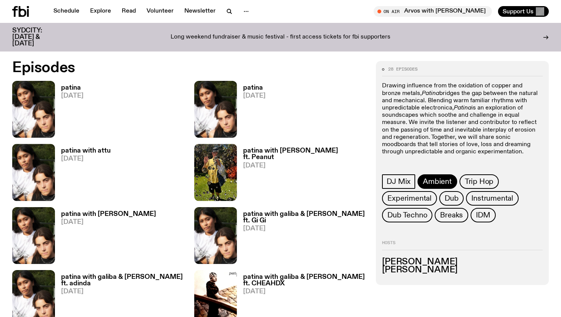
scroll to position [367, 0]
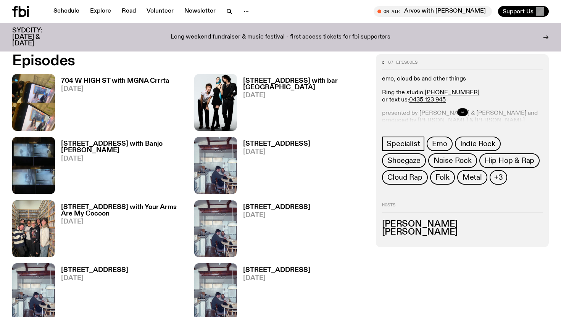
scroll to position [371, 0]
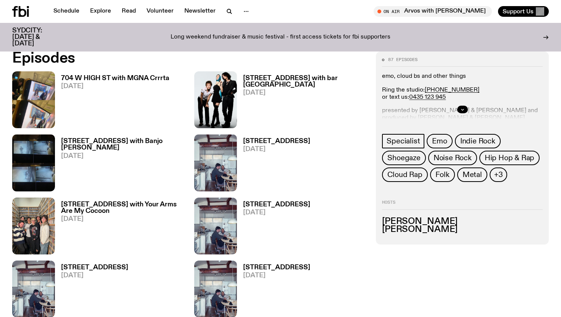
click at [460, 104] on div at bounding box center [462, 109] width 161 height 24
click at [460, 112] on button "button" at bounding box center [463, 110] width 11 height 8
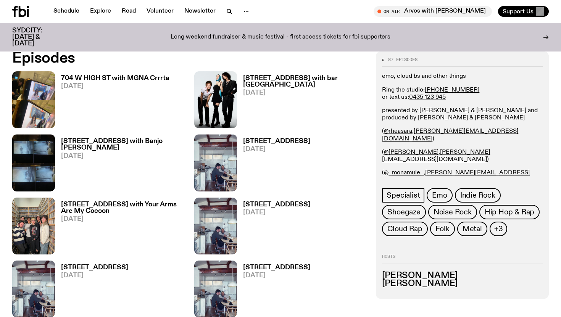
scroll to position [361, 0]
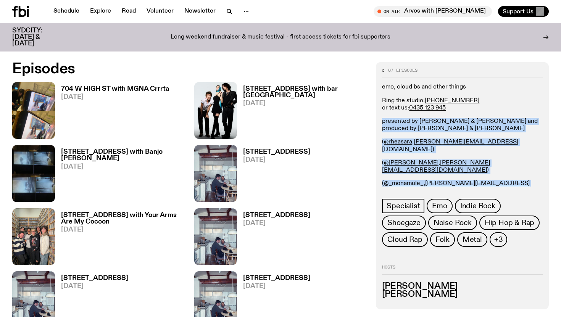
drag, startPoint x: 382, startPoint y: 120, endPoint x: 495, endPoint y: 191, distance: 133.3
click at [495, 191] on div "87 episodes emo, cloud bs and other things Ring the studio: (02) 9030 6945 or t…" at bounding box center [462, 157] width 161 height 179
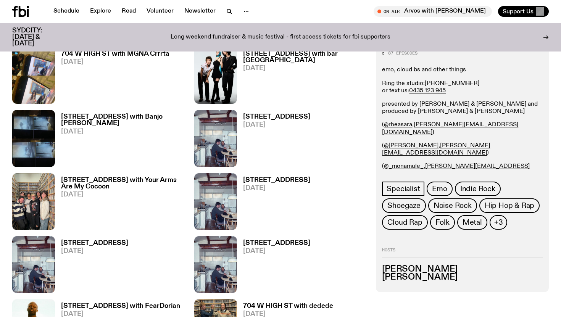
scroll to position [349, 0]
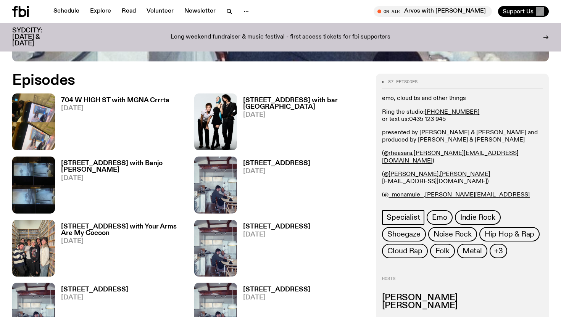
click at [97, 100] on h3 "704 W HIGH ST with MGNA Crrrta" at bounding box center [115, 100] width 108 height 6
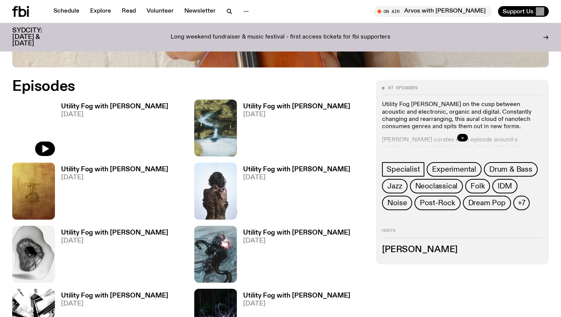
scroll to position [356, 0]
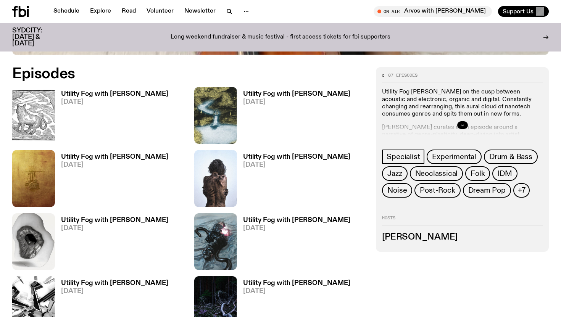
click at [464, 124] on icon "button" at bounding box center [463, 125] width 5 height 5
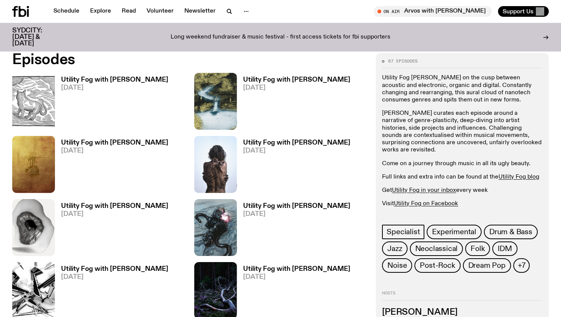
scroll to position [379, 0]
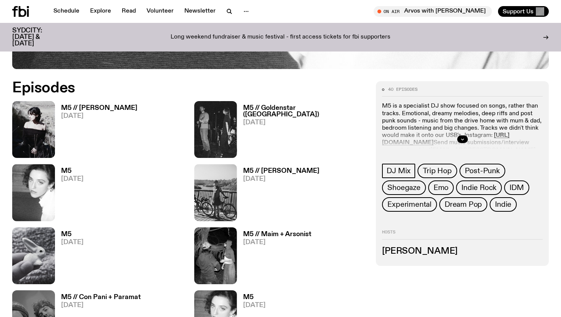
scroll to position [341, 0]
click at [463, 142] on button "button" at bounding box center [463, 140] width 11 height 8
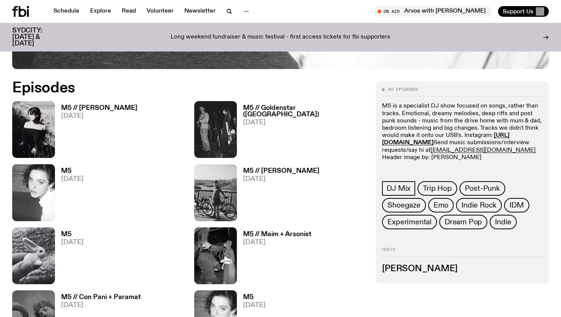
click at [85, 105] on h3 "M5 // Anusha" at bounding box center [99, 108] width 76 height 6
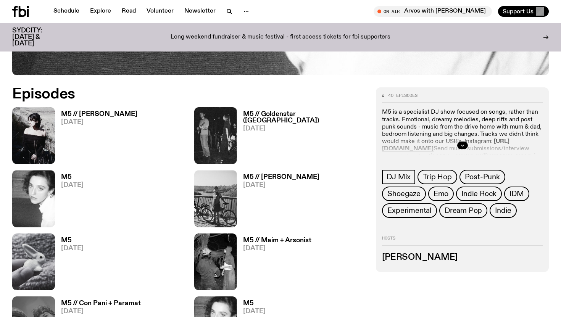
scroll to position [338, 0]
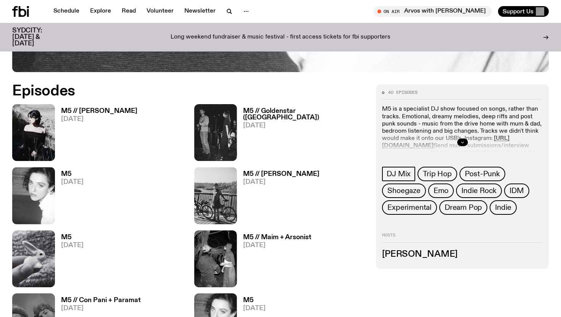
click at [464, 143] on icon "button" at bounding box center [463, 142] width 5 height 5
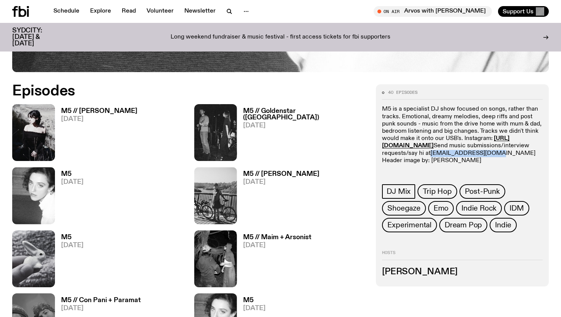
drag, startPoint x: 450, startPoint y: 161, endPoint x: 389, endPoint y: 162, distance: 61.5
click at [389, 162] on p "M5 is a specialist DJ show focused on songs, rather than tracks. Emotional, dre…" at bounding box center [462, 135] width 161 height 59
copy link "lilly.g@fbiradio.com"
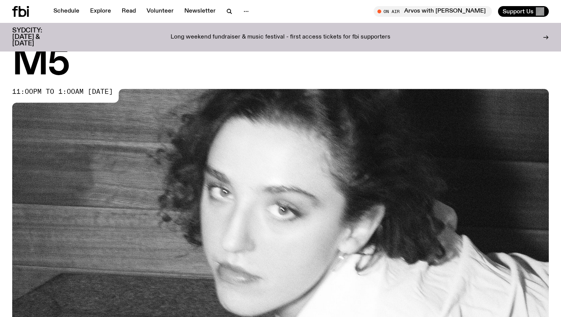
scroll to position [0, 0]
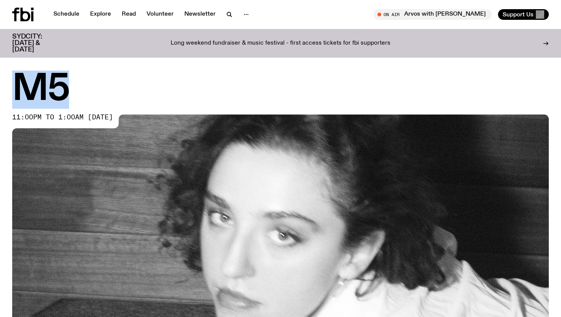
drag, startPoint x: 29, startPoint y: 78, endPoint x: 103, endPoint y: 79, distance: 74.5
click at [103, 79] on h1 "M5" at bounding box center [280, 90] width 537 height 34
copy h1 "M5"
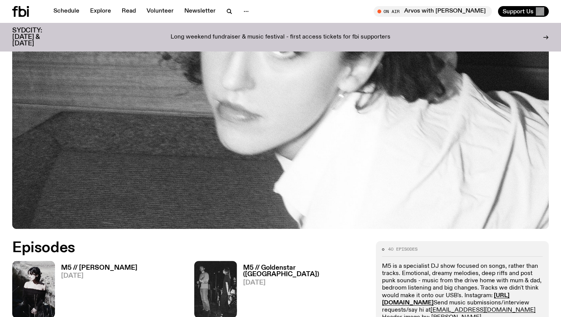
scroll to position [297, 0]
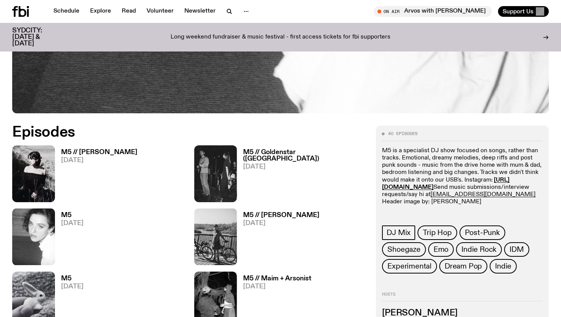
click at [390, 170] on p "M5 is a specialist DJ show focused on songs, rather than tracks. Emotional, dre…" at bounding box center [462, 176] width 161 height 59
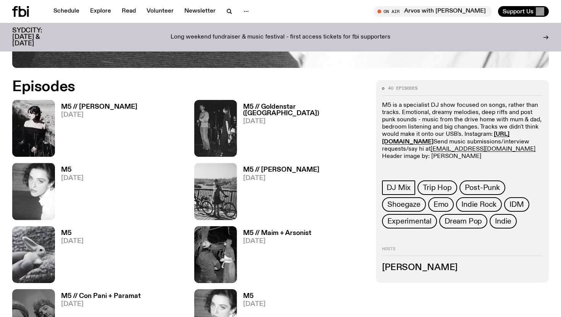
scroll to position [342, 0]
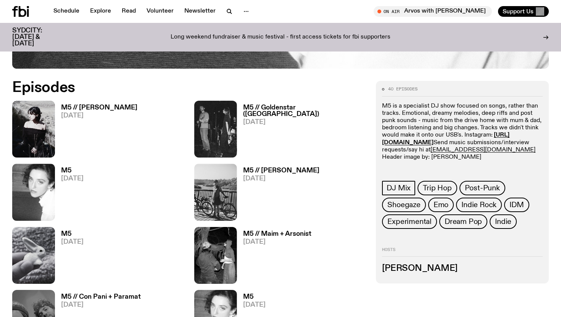
click at [87, 105] on h3 "M5 // Anusha" at bounding box center [99, 108] width 76 height 6
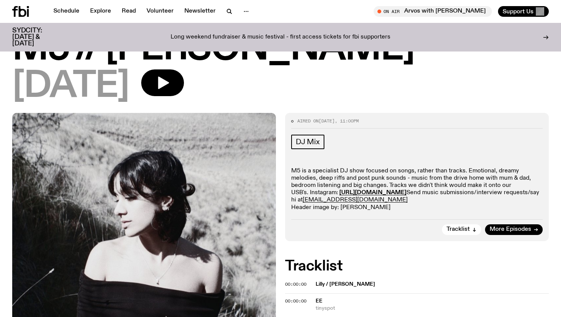
scroll to position [39, 0]
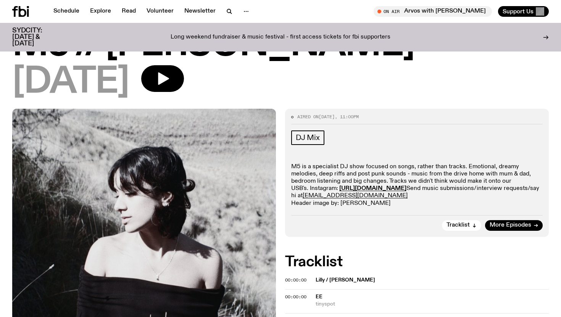
drag, startPoint x: 340, startPoint y: 190, endPoint x: 460, endPoint y: 188, distance: 120.3
click at [460, 188] on p "M5 is a specialist DJ show focused on songs, rather than tracks. Emotional, dre…" at bounding box center [417, 185] width 252 height 44
copy strong "https://www.instagram.com/lillygrainger/"
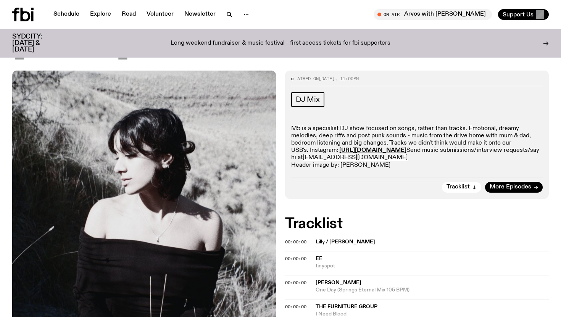
scroll to position [0, 0]
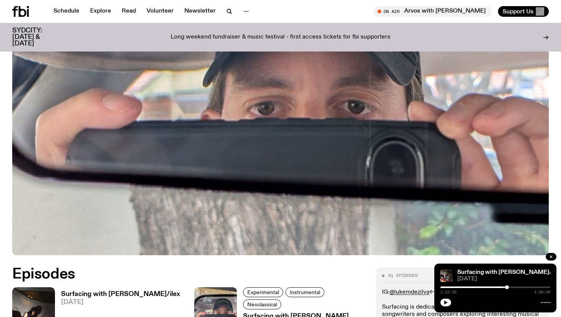
scroll to position [187, 0]
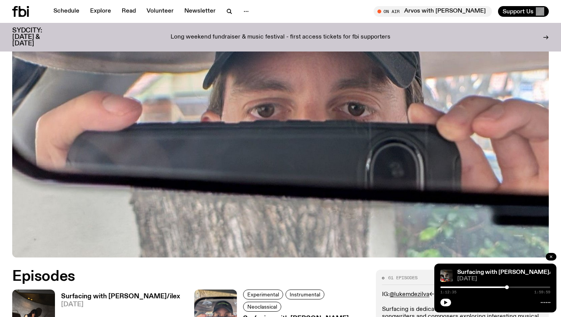
click at [552, 257] on icon "button" at bounding box center [551, 257] width 2 height 2
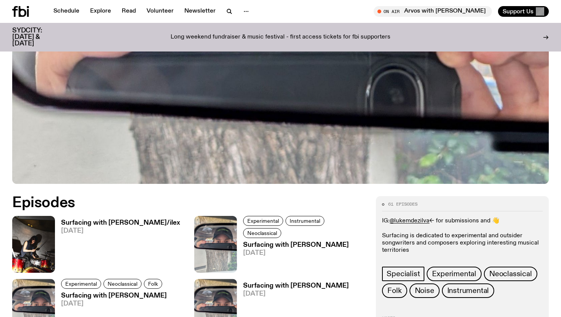
scroll to position [276, 0]
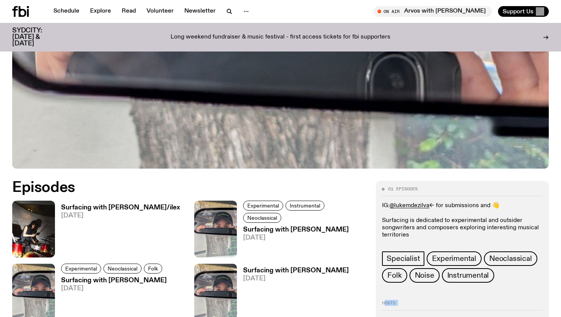
drag, startPoint x: 437, startPoint y: 208, endPoint x: 354, endPoint y: 136, distance: 109.6
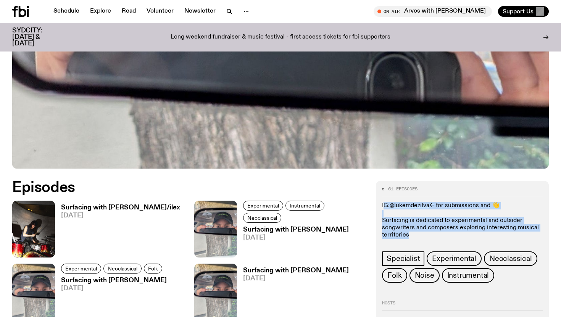
drag, startPoint x: 377, startPoint y: 167, endPoint x: 424, endPoint y: 208, distance: 62.8
click at [424, 208] on div "61 episodes IG: @lukemdezilva <- for submissions and 👋 Surfacing is dedicated t…" at bounding box center [462, 259] width 173 height 156
click at [424, 208] on div "61 episodes IG: @lukemdezilva <- for submissions and 👋 Surfacing is dedicated t…" at bounding box center [462, 235] width 161 height 96
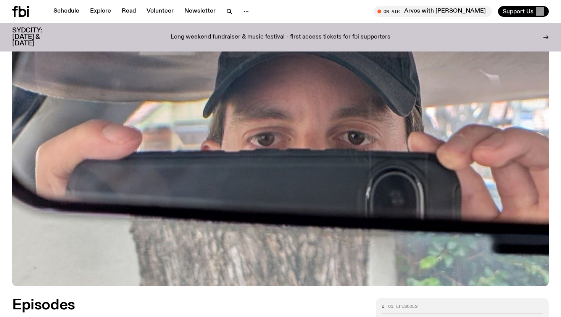
scroll to position [0, 0]
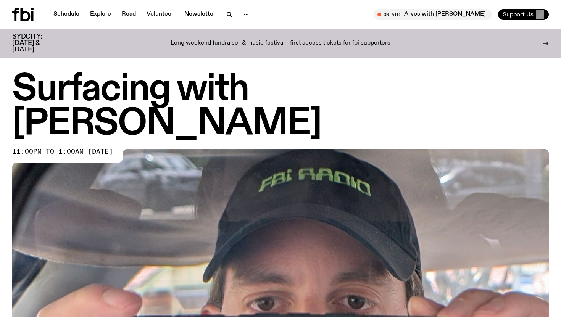
drag, startPoint x: 24, startPoint y: 89, endPoint x: 505, endPoint y: 82, distance: 481.3
click at [505, 82] on h1 "Surfacing with Luke M de Zilva" at bounding box center [280, 107] width 537 height 69
copy h1 "Surfacing with Luke M de Zilva"
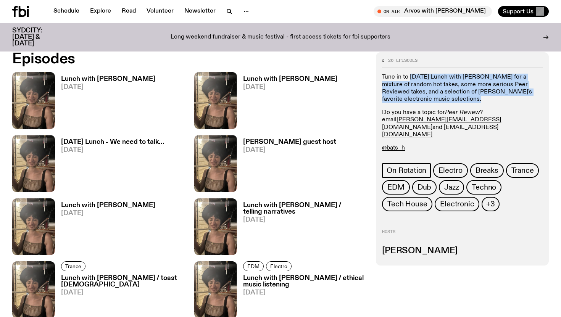
scroll to position [367, 0]
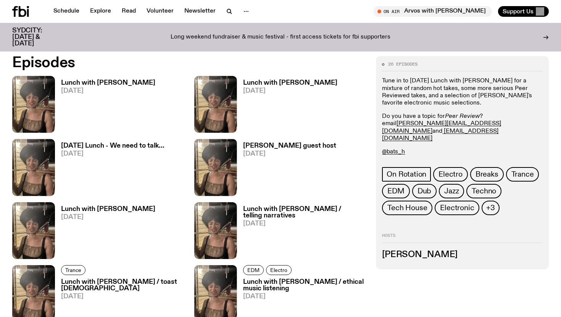
click at [437, 94] on p "Tune in to Monday Lunch with Batoul Hodroj for a mixture of random hot takes, s…" at bounding box center [462, 92] width 161 height 29
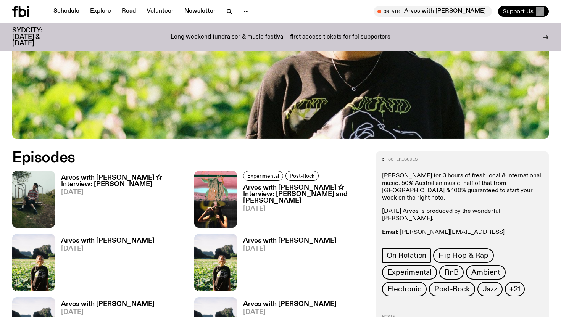
scroll to position [270, 0]
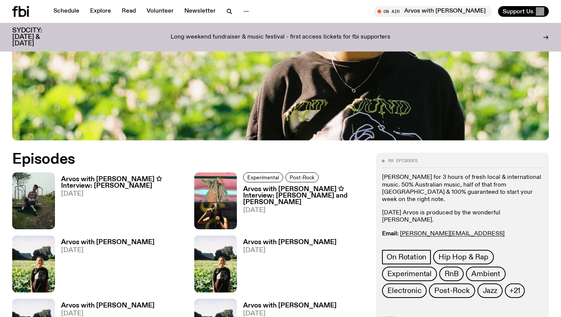
drag, startPoint x: 428, startPoint y: 227, endPoint x: 401, endPoint y: 227, distance: 27.1
click at [401, 231] on p "Email: briana.k@fbiradio.com Insta: bria.wav Text In: 0409 945 945" at bounding box center [462, 245] width 161 height 29
copy link "bria.wav"
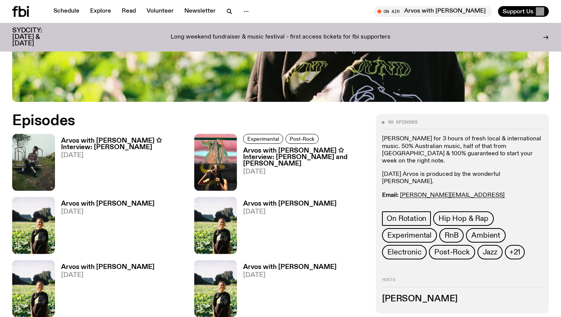
scroll to position [314, 0]
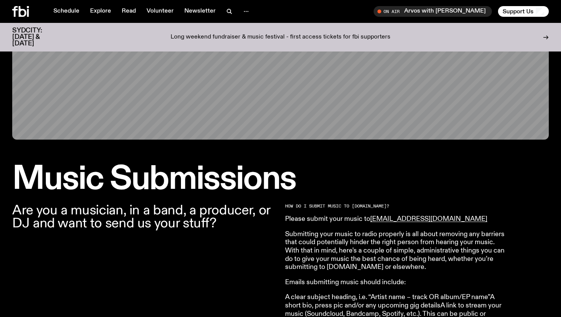
scroll to position [112, 0]
